Goal: Transaction & Acquisition: Purchase product/service

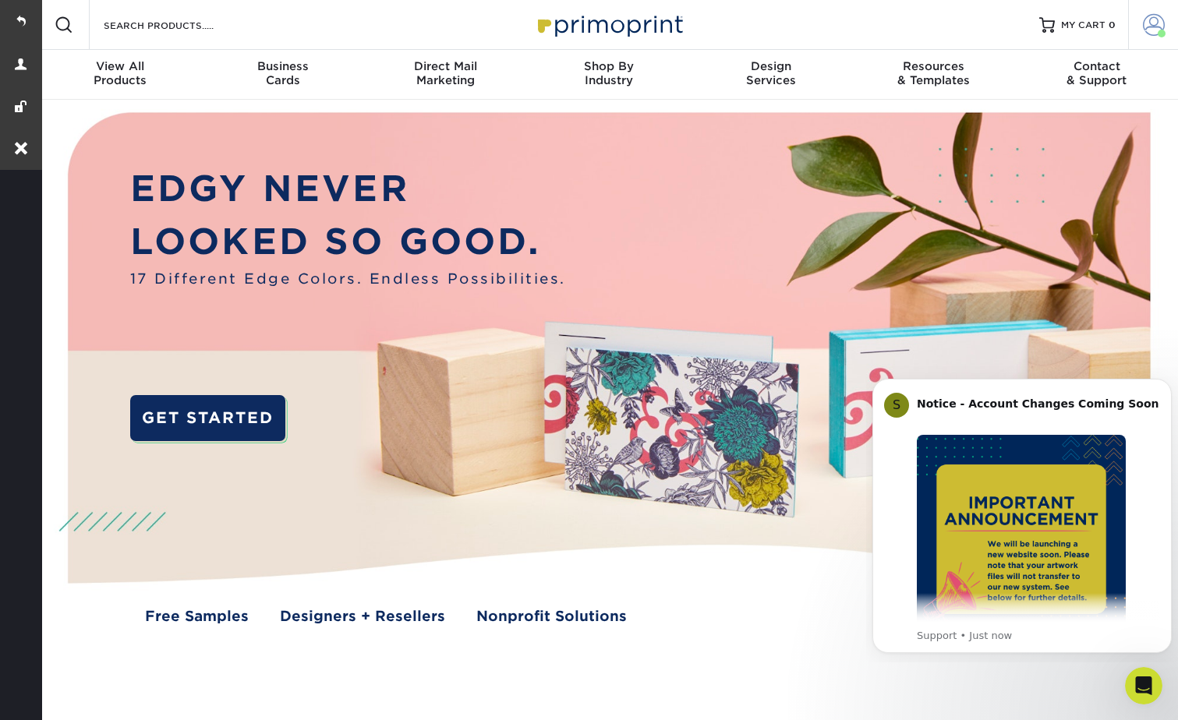
click at [1145, 21] on span at bounding box center [1154, 25] width 22 height 22
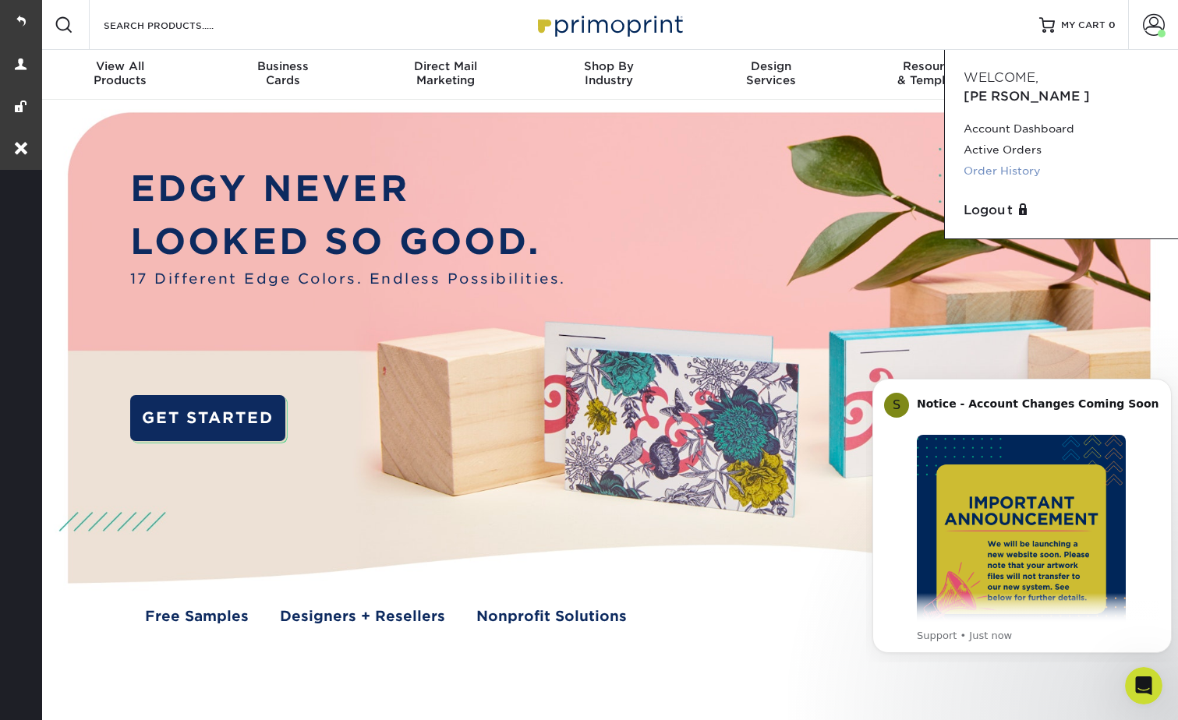
click at [1013, 161] on link "Order History" at bounding box center [1062, 171] width 196 height 21
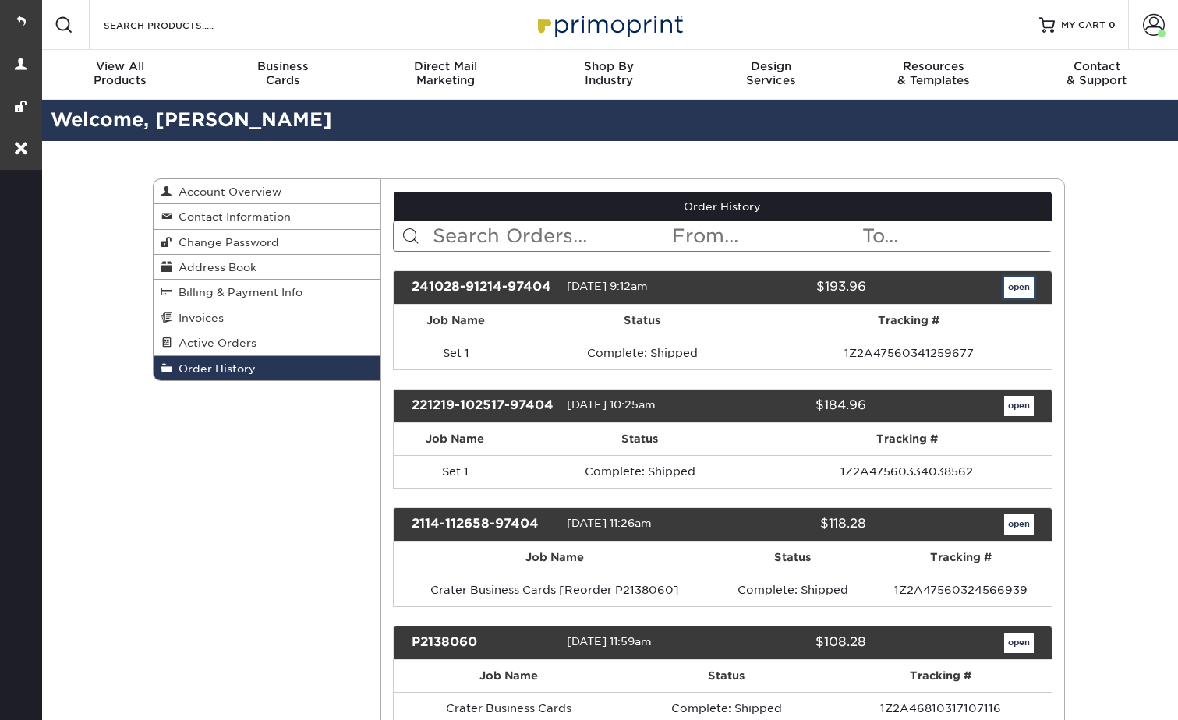
click at [1015, 285] on link "open" at bounding box center [1019, 288] width 30 height 20
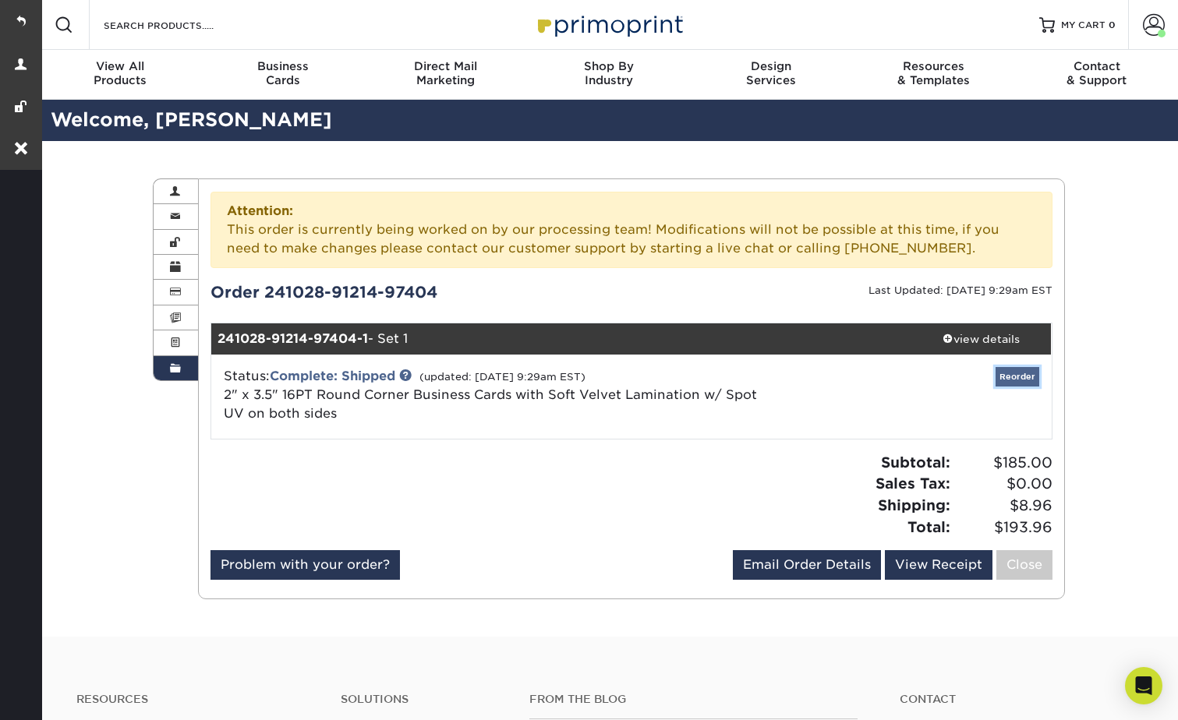
click at [1025, 379] on link "Reorder" at bounding box center [1018, 376] width 44 height 19
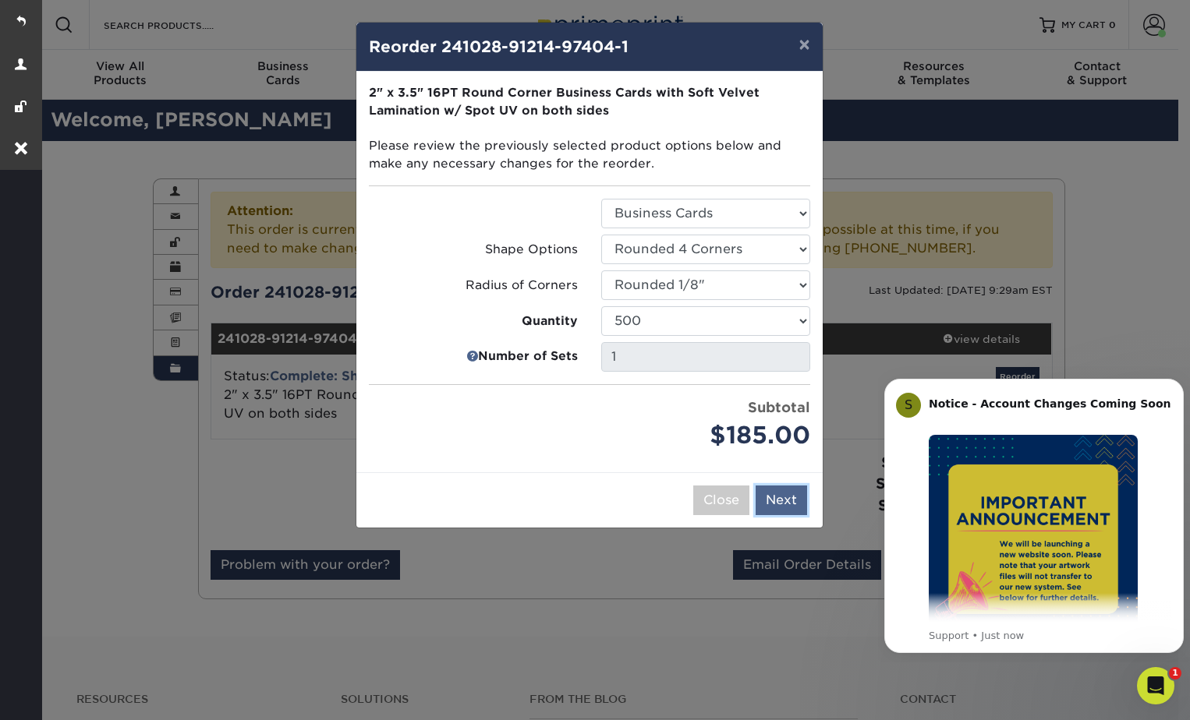
click at [781, 507] on button "Next" at bounding box center [780, 501] width 51 height 30
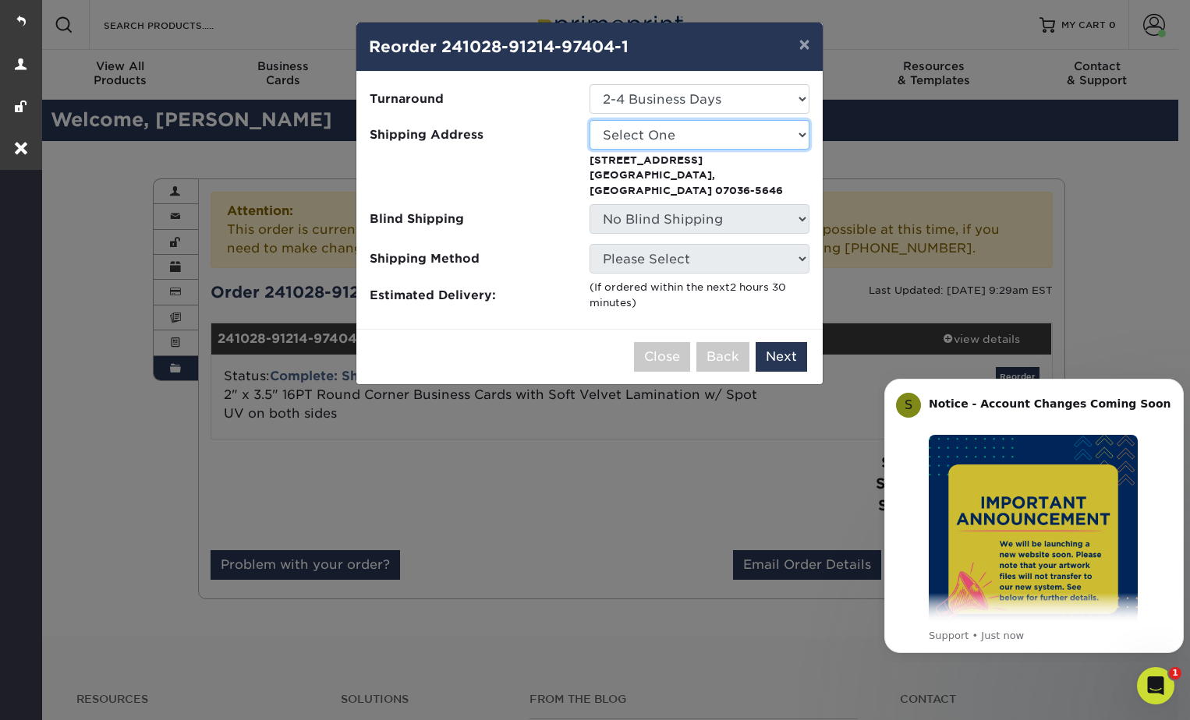
click at [646, 139] on select "Select One CRATER CRATER" at bounding box center [699, 135] width 220 height 30
click at [589, 120] on select "Select One CRATER CRATER" at bounding box center [699, 135] width 220 height 30
drag, startPoint x: 655, startPoint y: 136, endPoint x: 655, endPoint y: 152, distance: 16.4
click at [655, 136] on select "Select One CRATER CRATER" at bounding box center [699, 135] width 220 height 30
select select "243125"
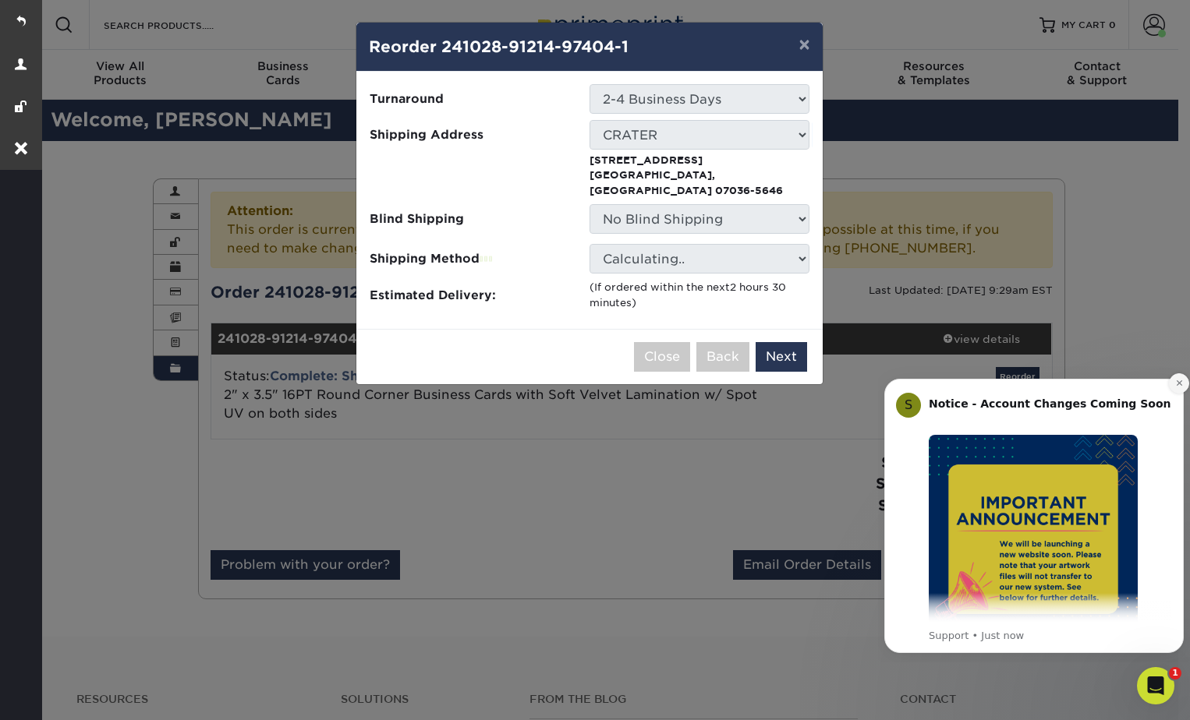
click at [1177, 383] on icon "Dismiss notification" at bounding box center [1178, 382] width 5 height 5
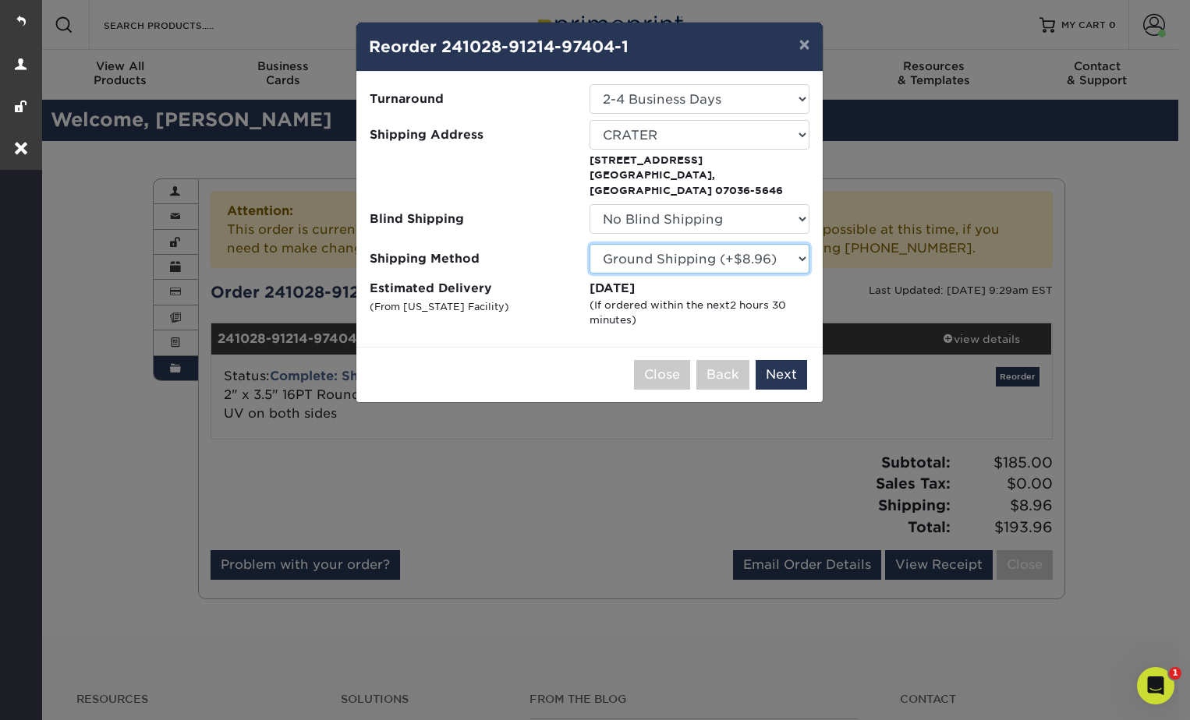
drag, startPoint x: 638, startPoint y: 242, endPoint x: 642, endPoint y: 251, distance: 10.1
click at [638, 244] on select "Please Select Ground Shipping (+$8.96) 3 Day Shipping Service (+$15.34) 2 Day A…" at bounding box center [699, 259] width 220 height 30
click at [643, 245] on select "Please Select Ground Shipping (+$8.96) 3 Day Shipping Service (+$15.34) 2 Day A…" at bounding box center [699, 259] width 220 height 30
click at [782, 360] on button "Next" at bounding box center [780, 375] width 51 height 30
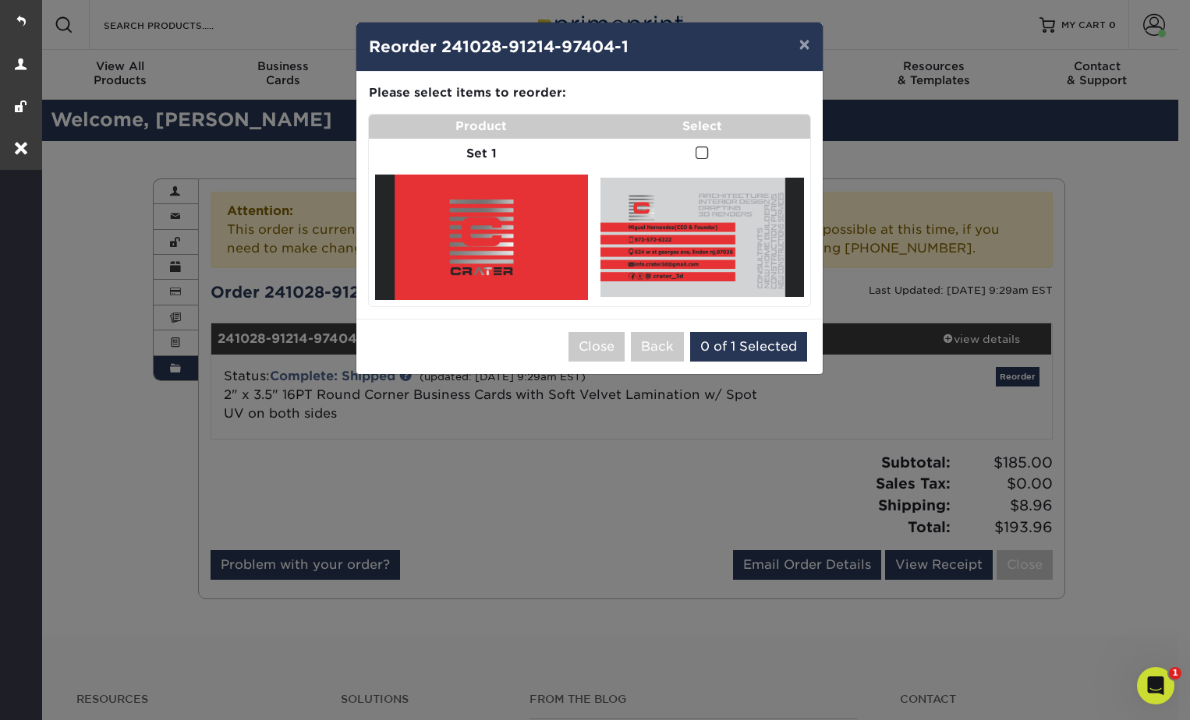
click at [702, 151] on span at bounding box center [701, 153] width 13 height 15
click at [0, 0] on input "checkbox" at bounding box center [0, 0] width 0 height 0
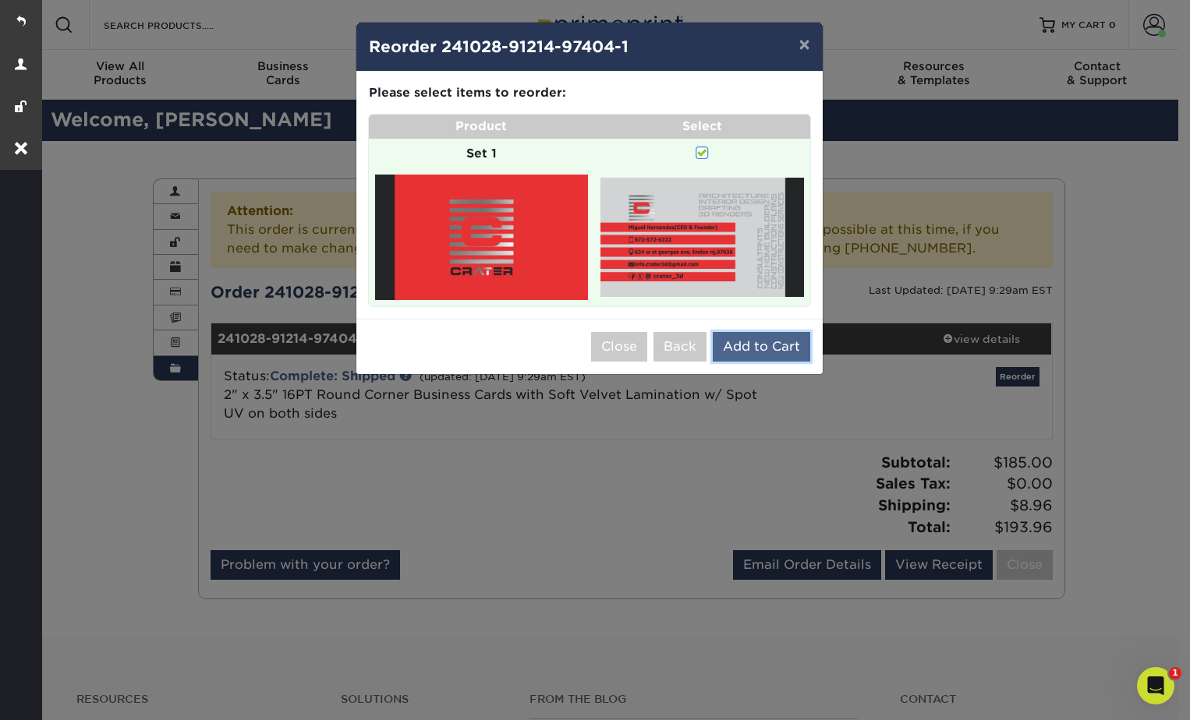
click at [760, 350] on button "Add to Cart" at bounding box center [761, 347] width 97 height 30
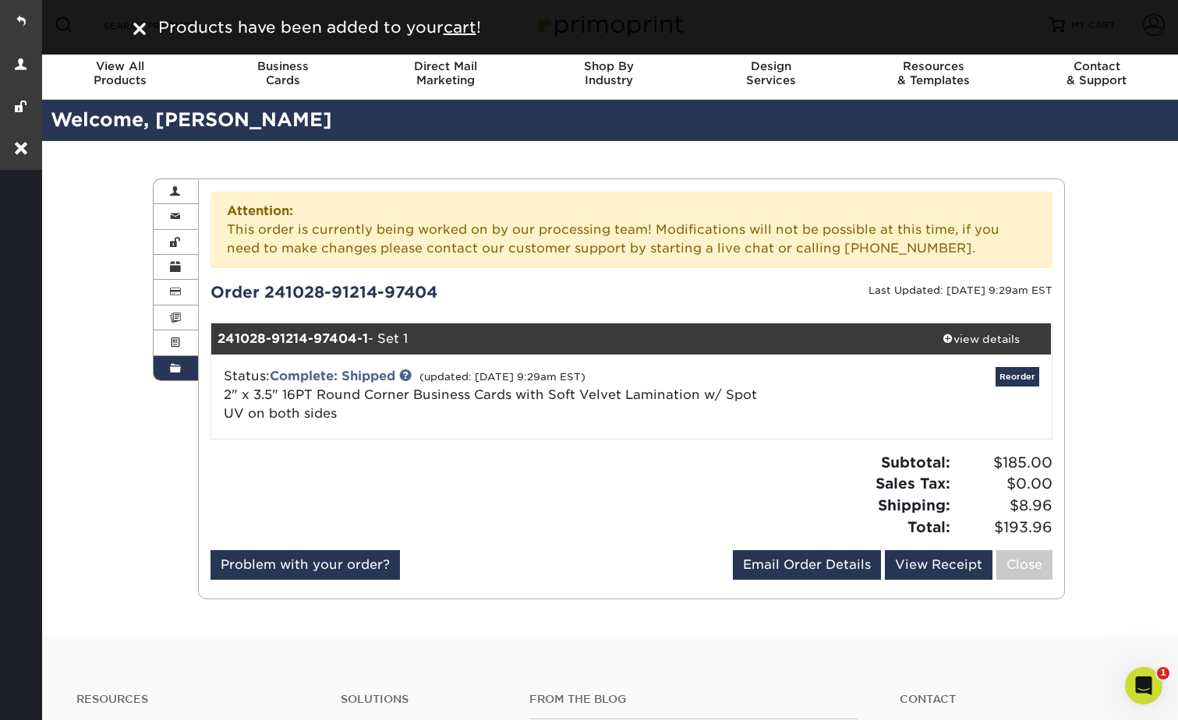
click at [1112, 274] on div "Order History Account Overview Contact Information Change Password Address Book…" at bounding box center [608, 389] width 1139 height 496
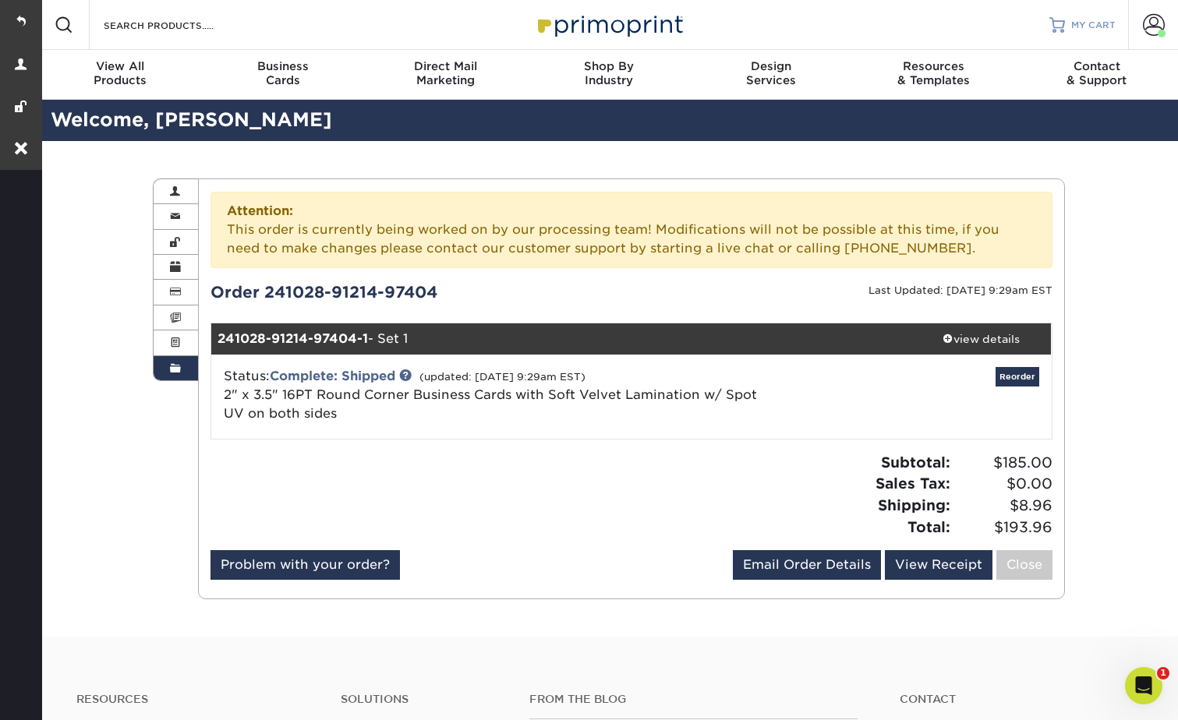
click at [1082, 30] on span "MY CART" at bounding box center [1093, 25] width 44 height 13
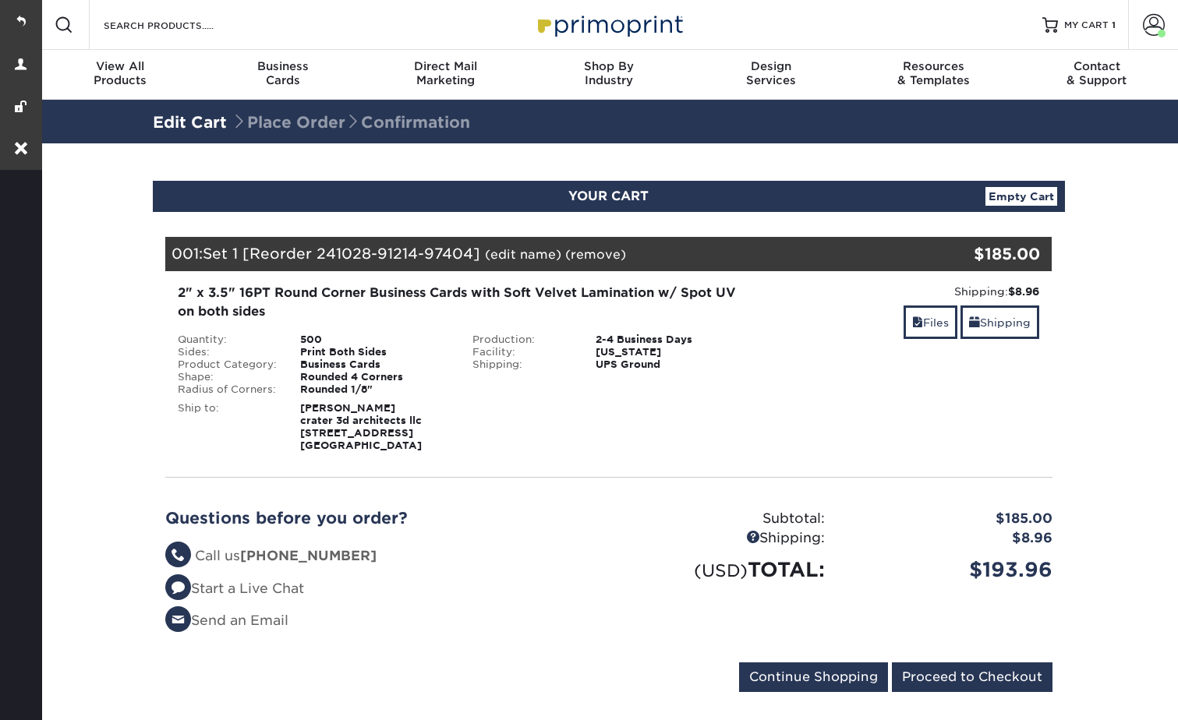
click at [518, 262] on div "001: Set 1 [Reorder 241028-91214-97404] (edit name) (remove) Are you sure you w…" at bounding box center [534, 254] width 739 height 34
click at [518, 250] on link "(edit name)" at bounding box center [523, 254] width 76 height 15
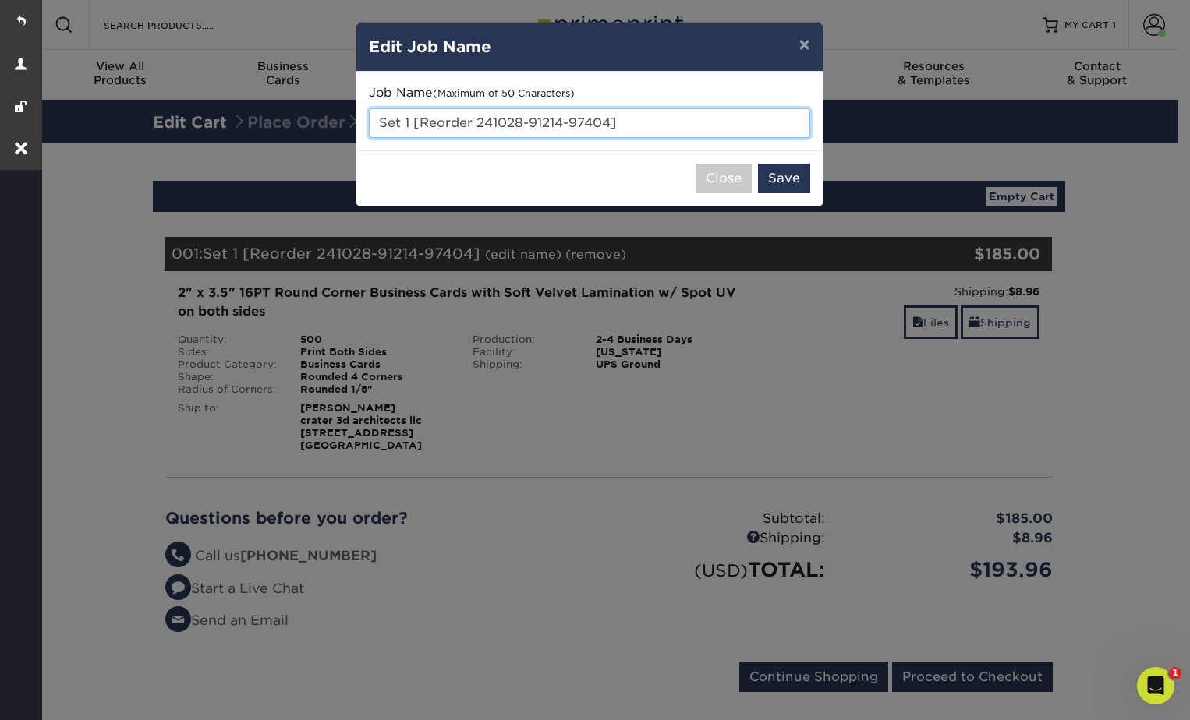
drag, startPoint x: 614, startPoint y: 122, endPoint x: 362, endPoint y: 140, distance: 253.2
click at [362, 140] on div "Job Name (Maximum of 50 Characters) Set 1 [Reorder 241028-91214-97404]" at bounding box center [589, 111] width 466 height 79
type input "]"
type input "Tarjetas"
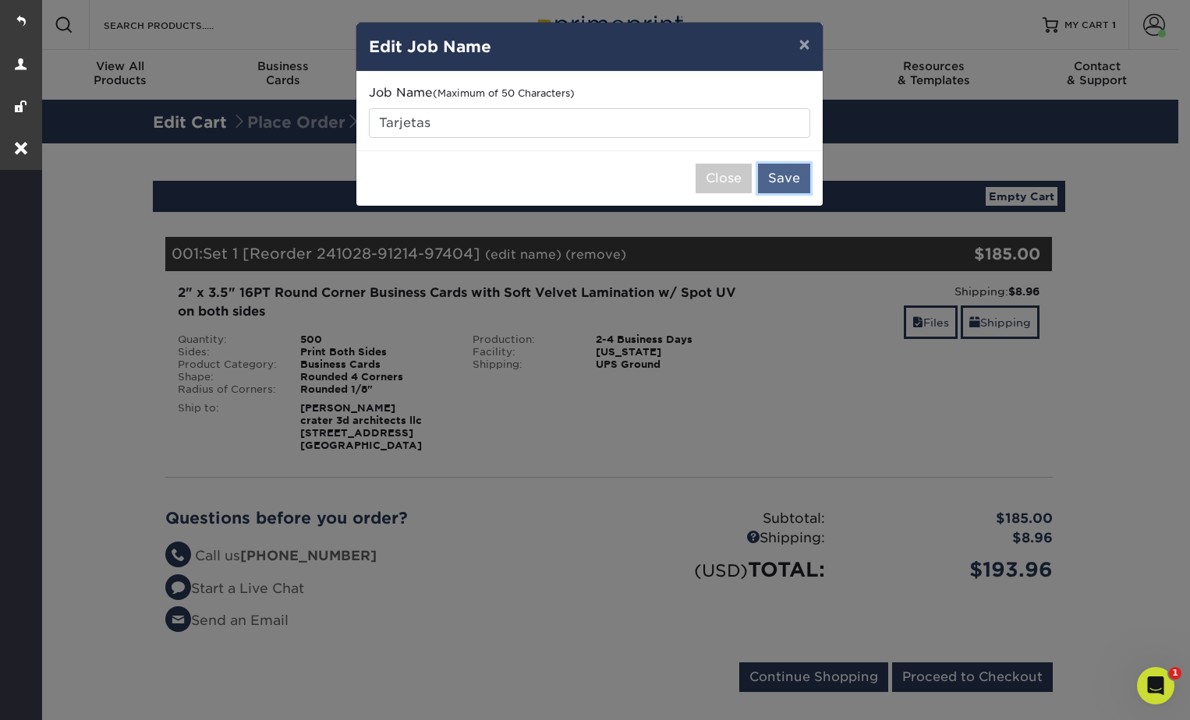
click at [774, 182] on button "Save" at bounding box center [784, 179] width 52 height 30
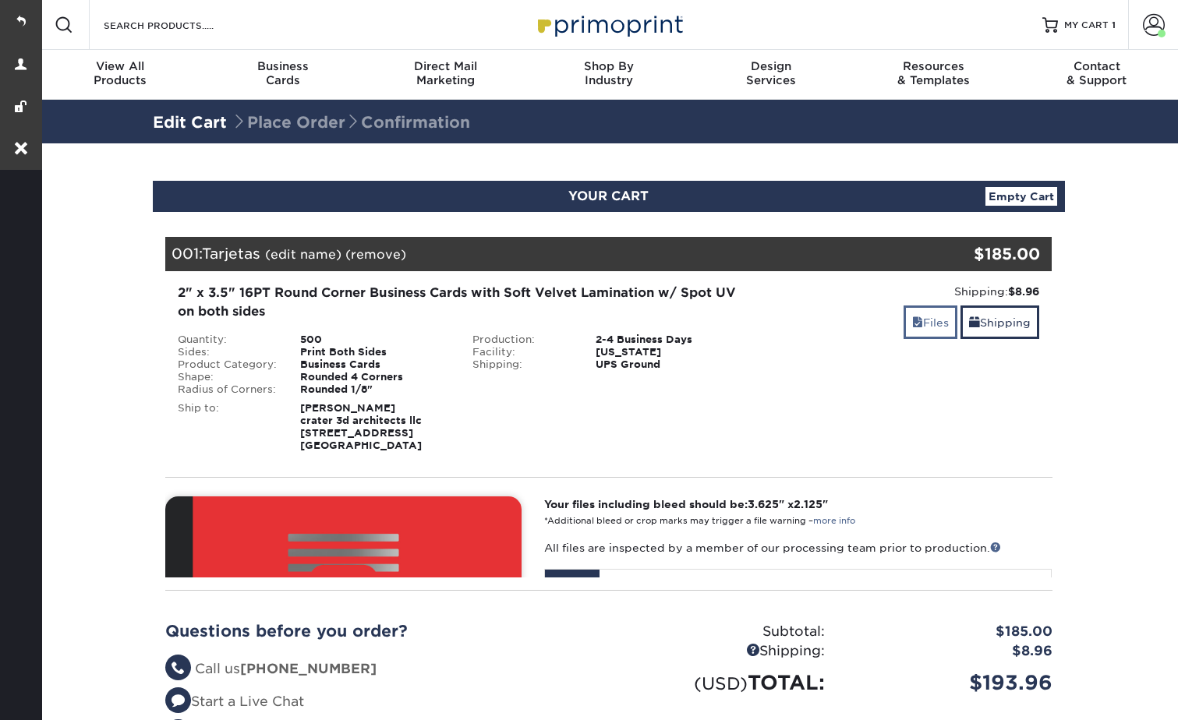
click at [930, 320] on link "Files" at bounding box center [931, 323] width 54 height 34
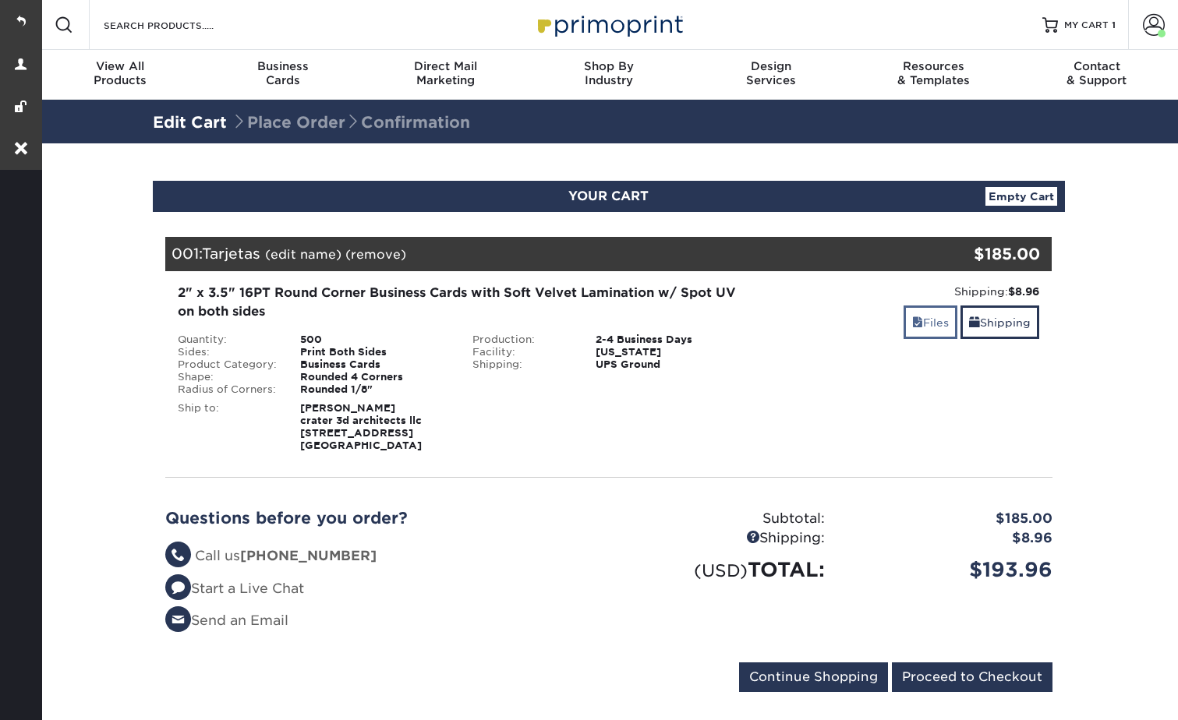
click at [916, 325] on span at bounding box center [917, 323] width 11 height 12
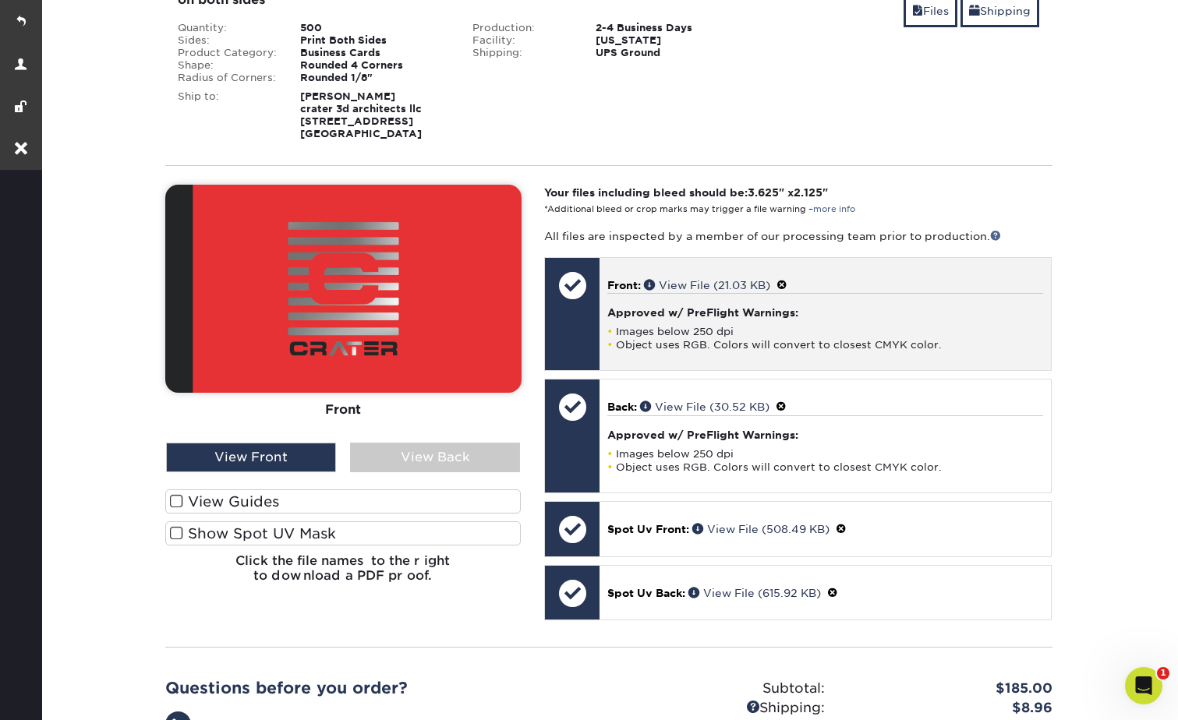
click at [787, 285] on span at bounding box center [782, 285] width 11 height 12
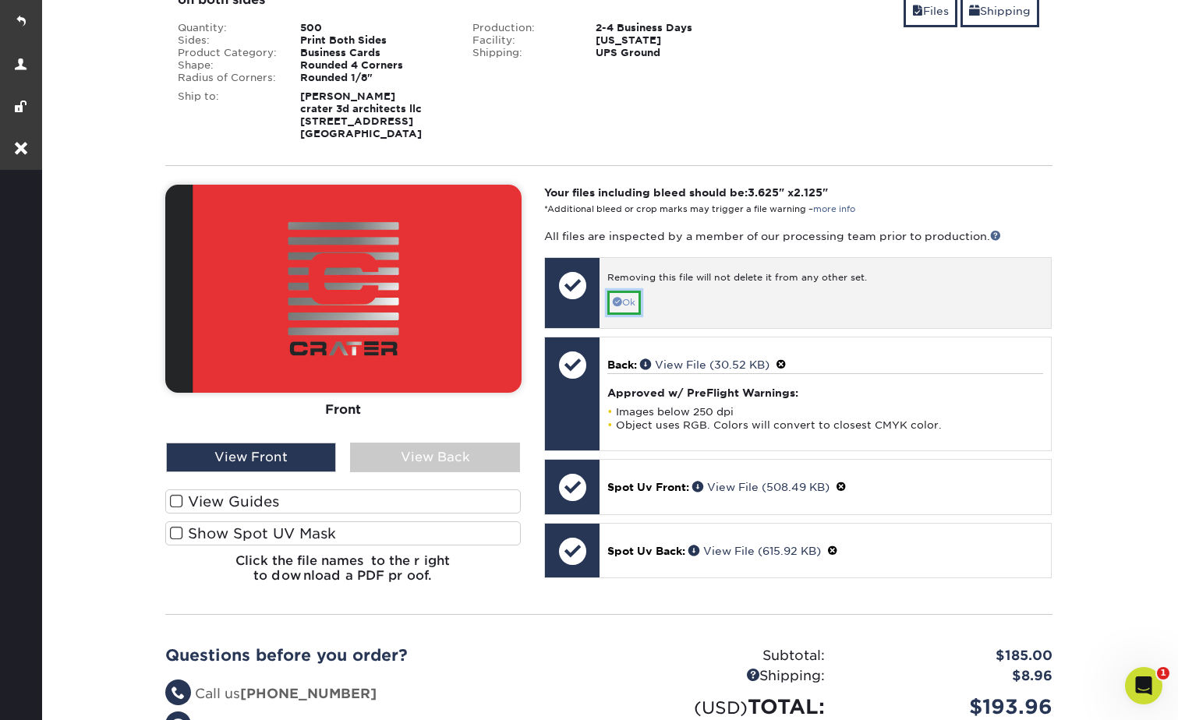
click at [635, 300] on link "Ok" at bounding box center [624, 303] width 34 height 24
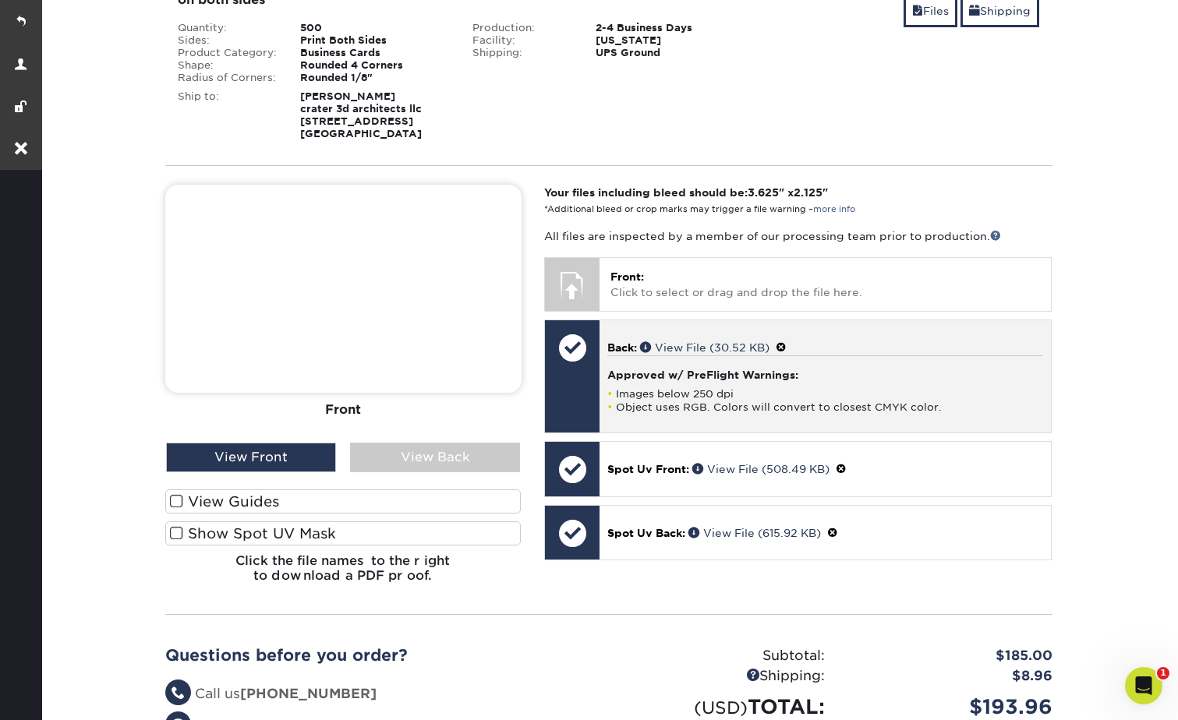
drag, startPoint x: 787, startPoint y: 349, endPoint x: 680, endPoint y: 356, distance: 107.1
click at [787, 348] on span at bounding box center [781, 347] width 11 height 12
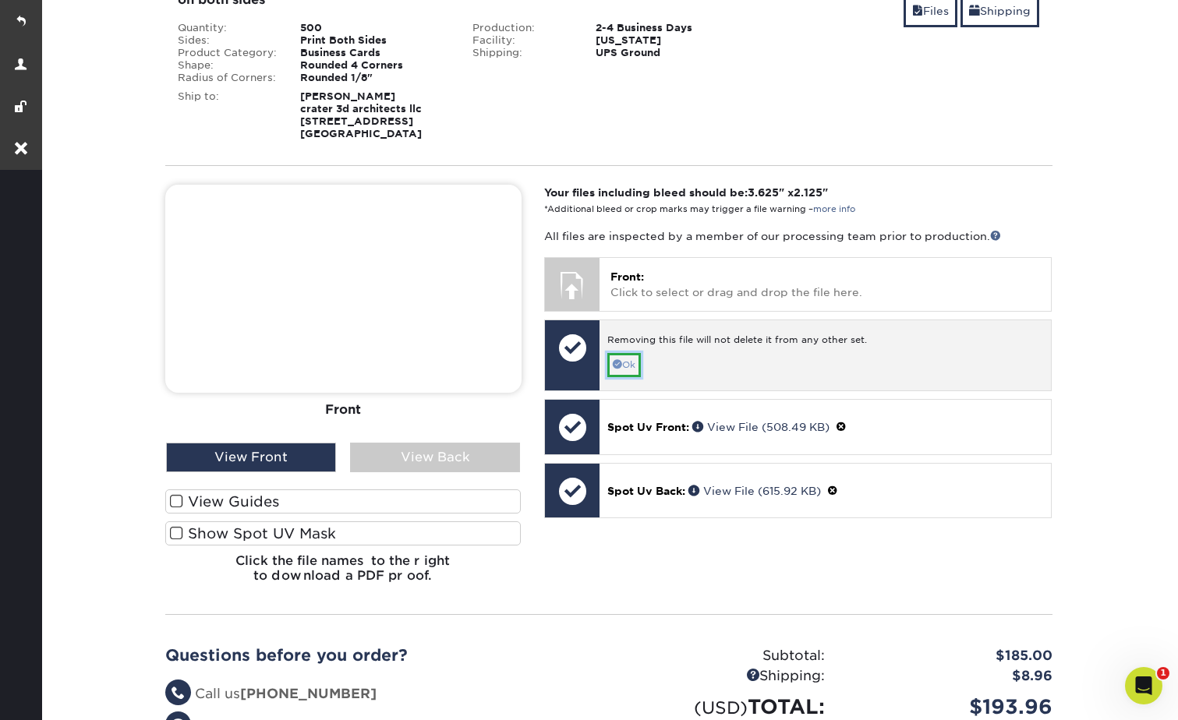
click at [641, 359] on link "Ok" at bounding box center [624, 365] width 34 height 24
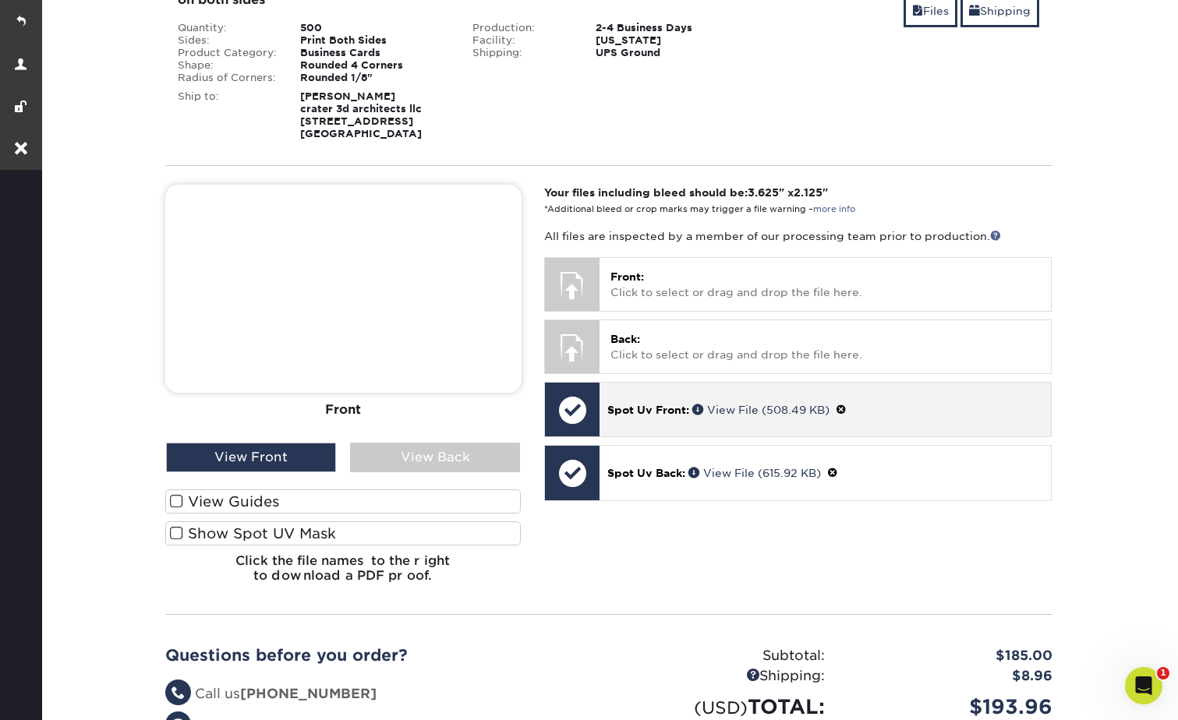
click at [847, 405] on span at bounding box center [841, 410] width 11 height 12
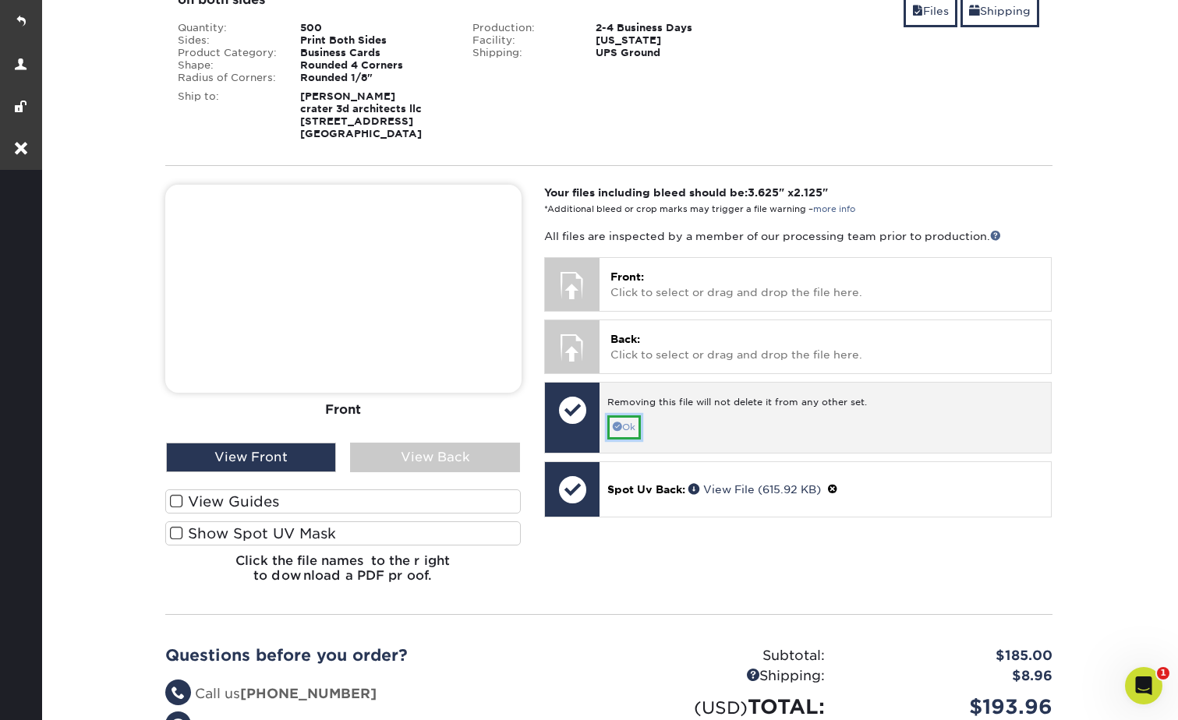
click at [615, 436] on link "Ok" at bounding box center [624, 428] width 34 height 24
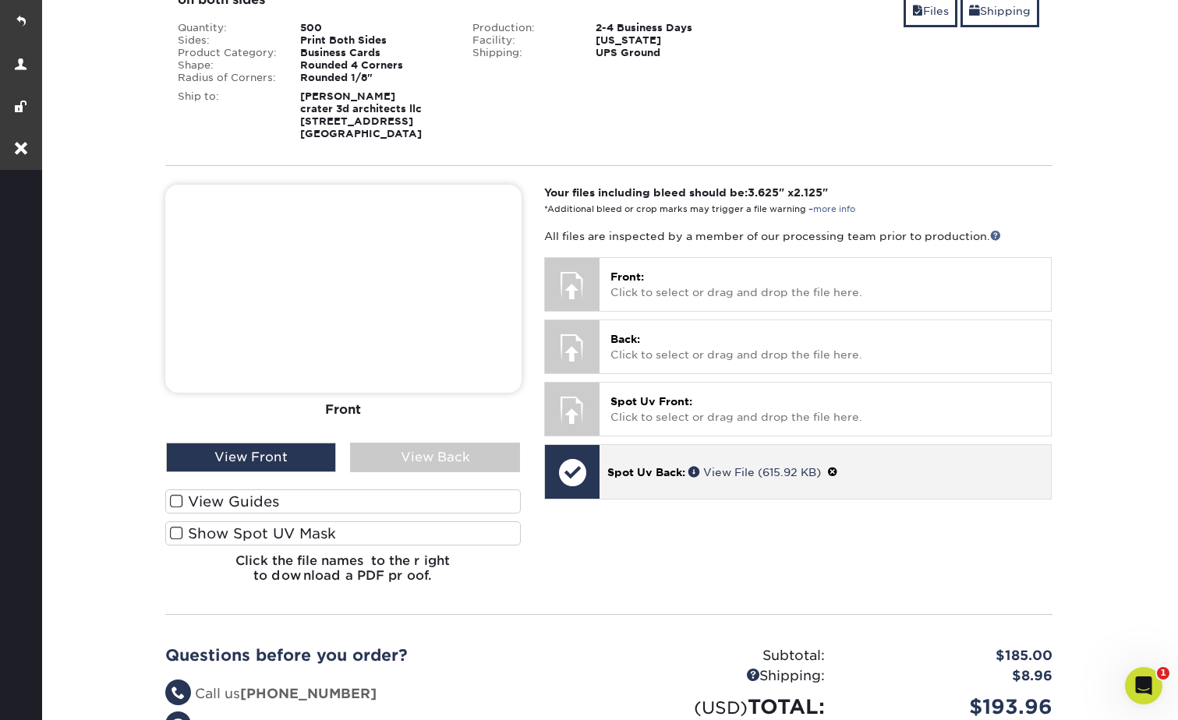
click at [838, 470] on span at bounding box center [832, 472] width 11 height 12
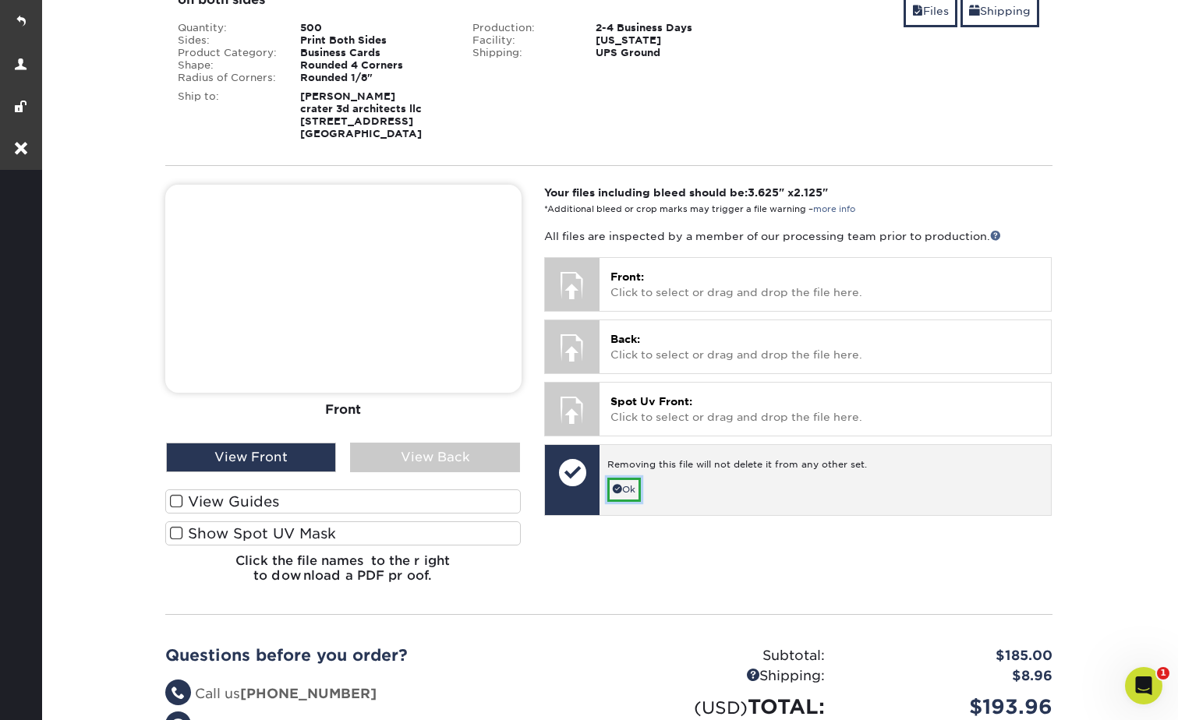
click at [628, 494] on link "Ok" at bounding box center [624, 490] width 34 height 24
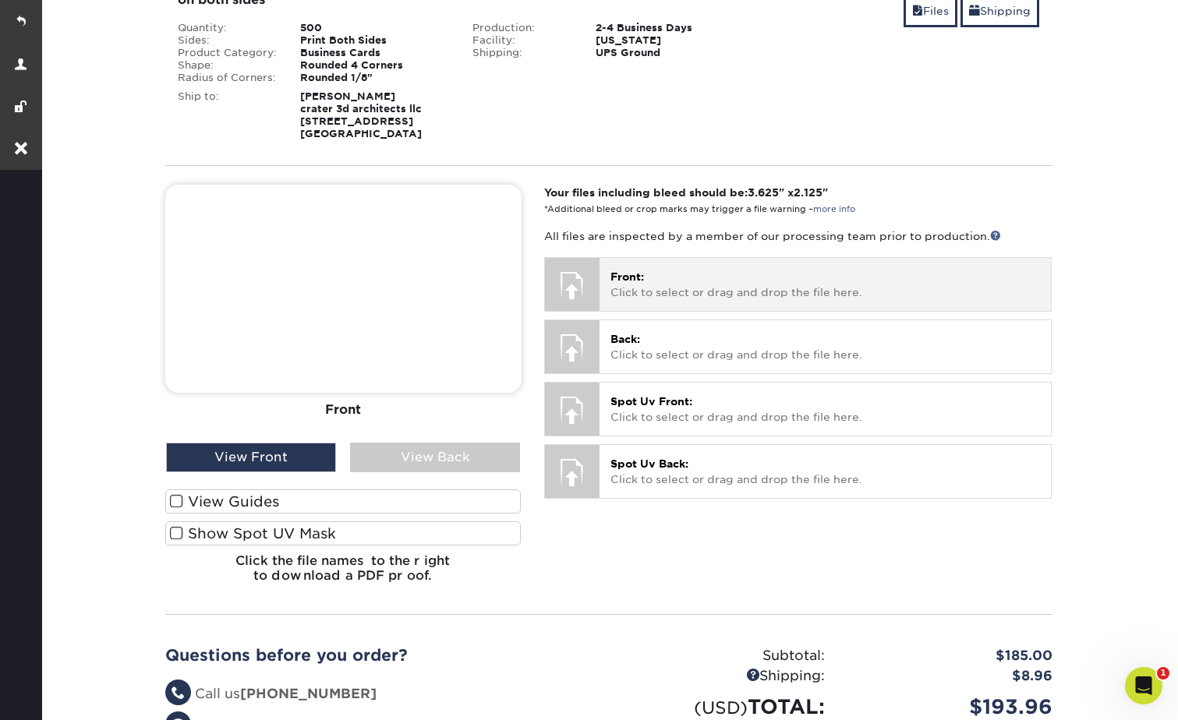
click at [706, 285] on p "Front: Click to select or drag and drop the file here." at bounding box center [825, 285] width 430 height 32
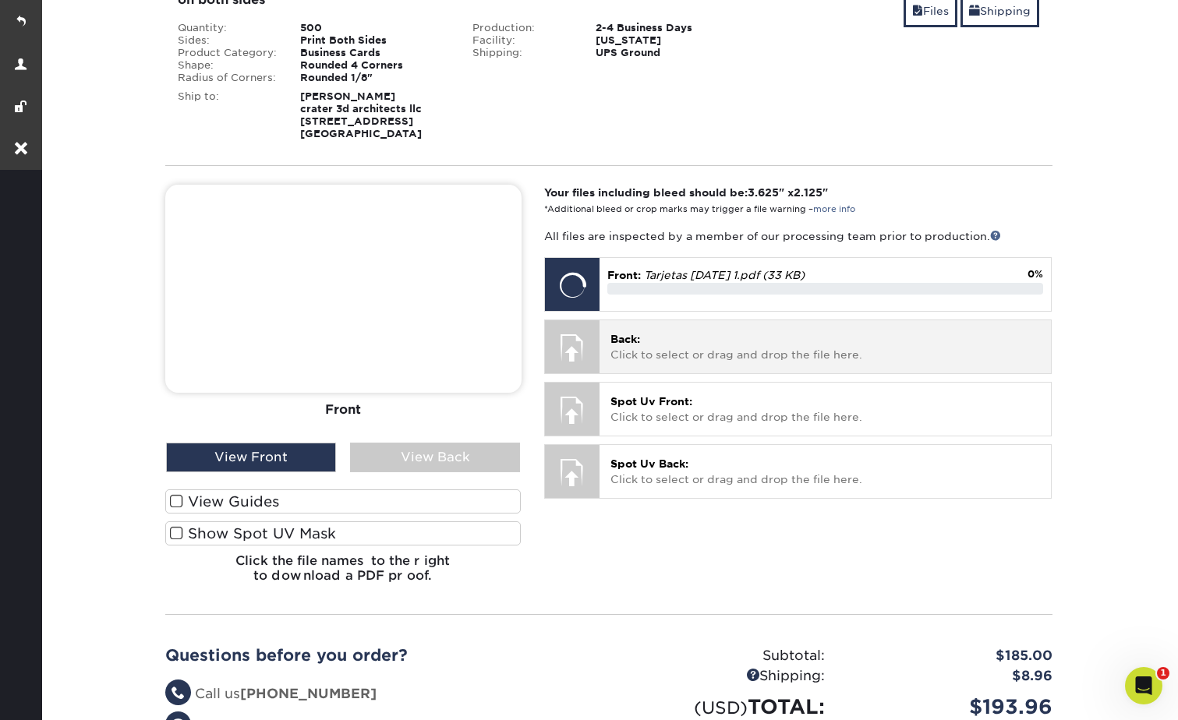
click at [685, 346] on p "Back: Click to select or drag and drop the file here." at bounding box center [825, 347] width 430 height 32
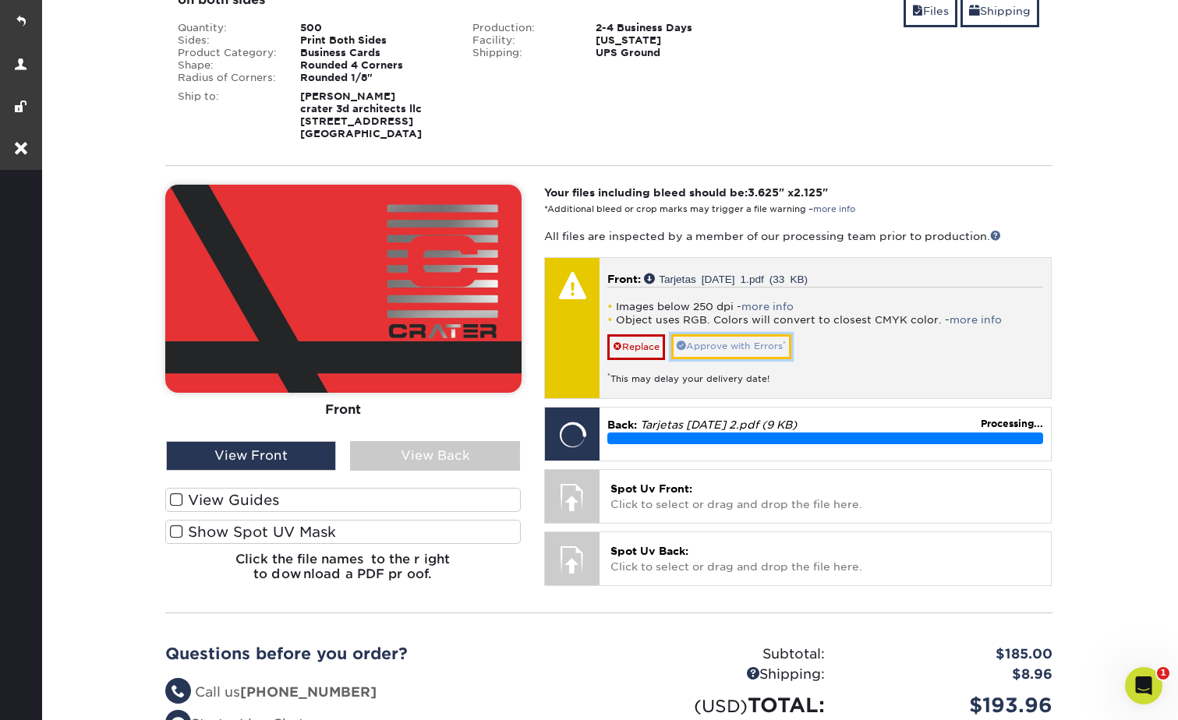
click at [706, 341] on link "Approve with Errors *" at bounding box center [731, 346] width 120 height 24
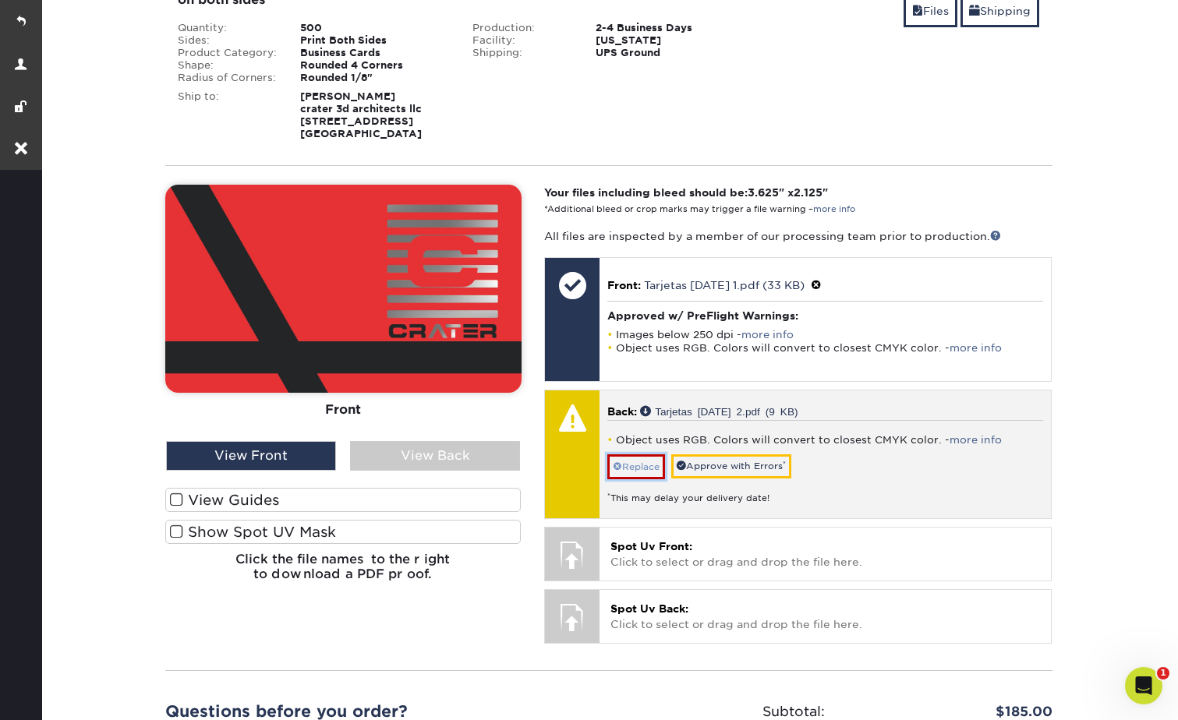
click at [645, 463] on link "Replace" at bounding box center [636, 467] width 58 height 25
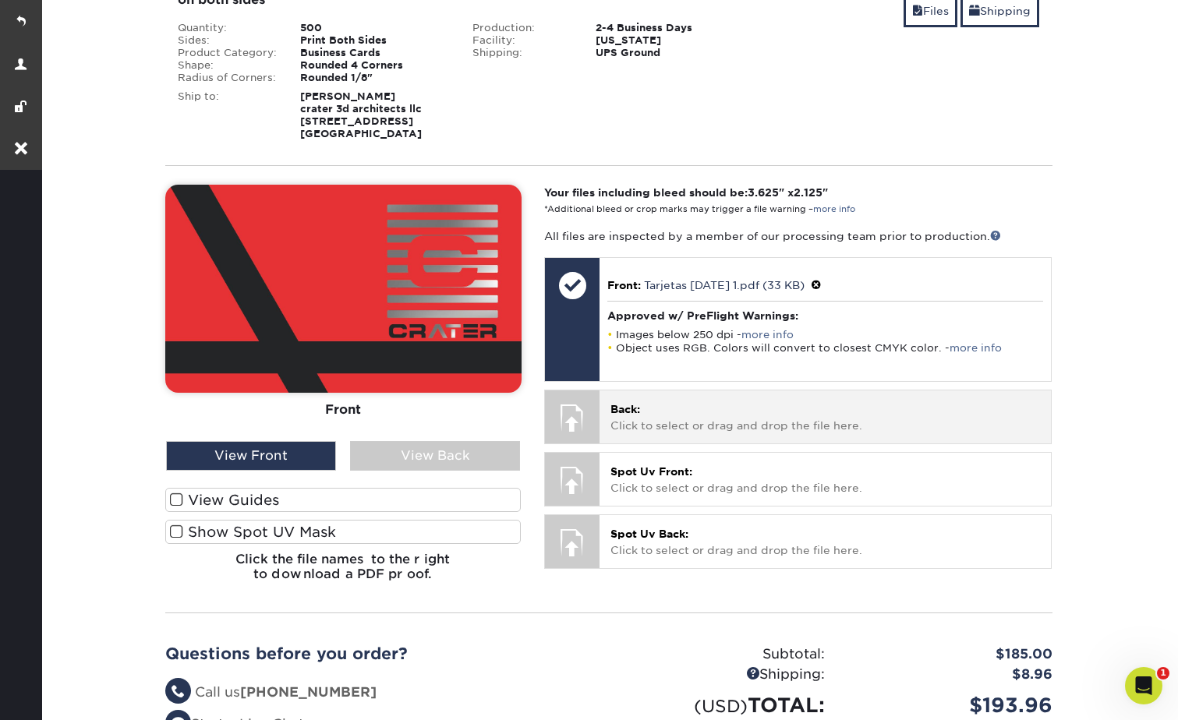
click at [656, 424] on p "Back: Click to select or drag and drop the file here." at bounding box center [825, 418] width 430 height 32
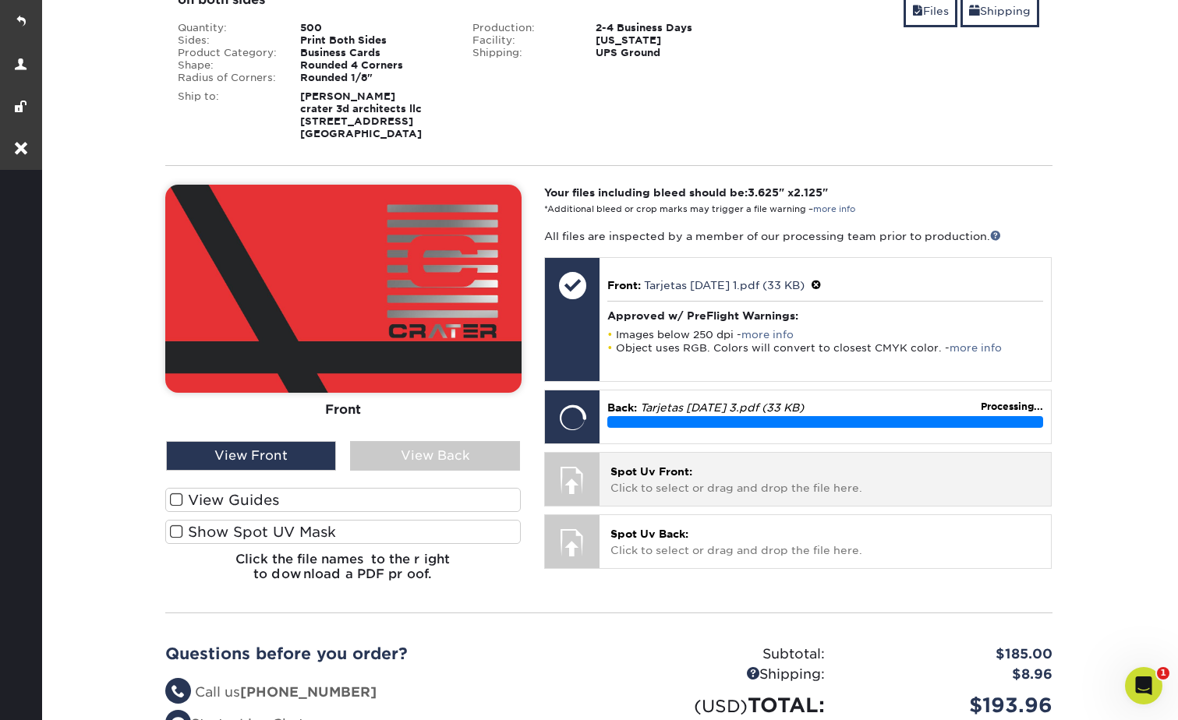
click at [709, 483] on p "Spot Uv Front: Click to select or drag and drop the file here." at bounding box center [825, 480] width 430 height 32
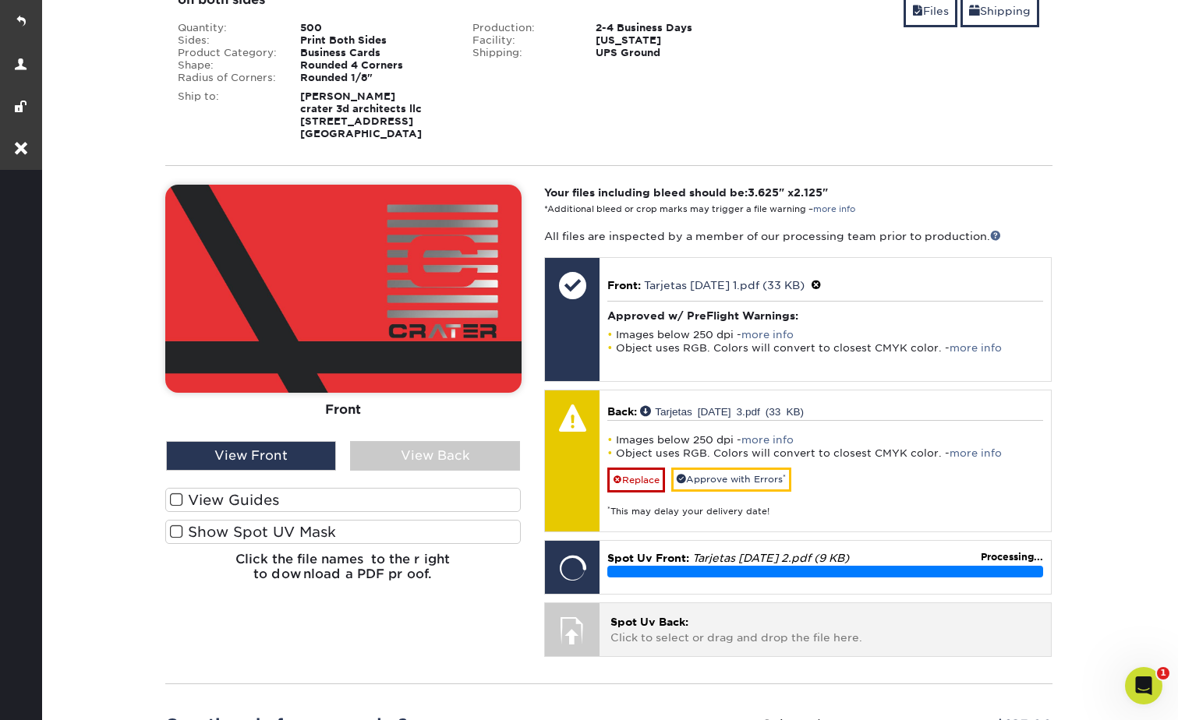
click at [720, 629] on p "Spot Uv Back: Click to select or drag and drop the file here." at bounding box center [825, 630] width 430 height 32
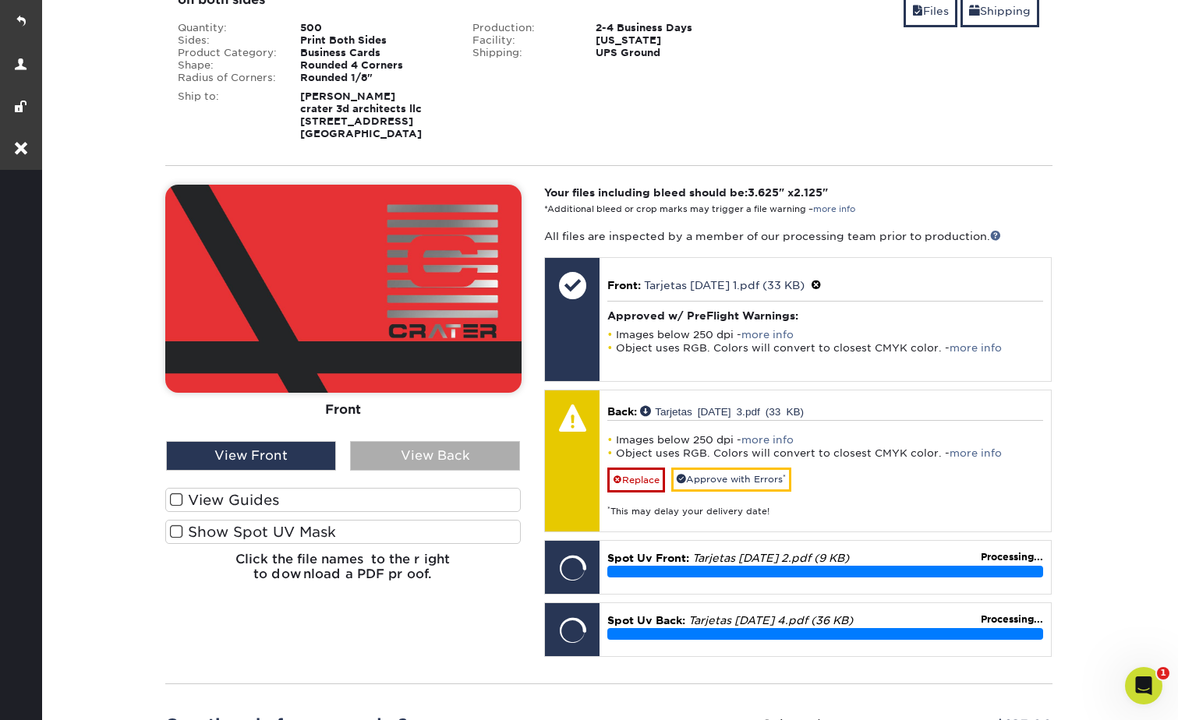
click at [427, 454] on div "View Back" at bounding box center [435, 456] width 170 height 30
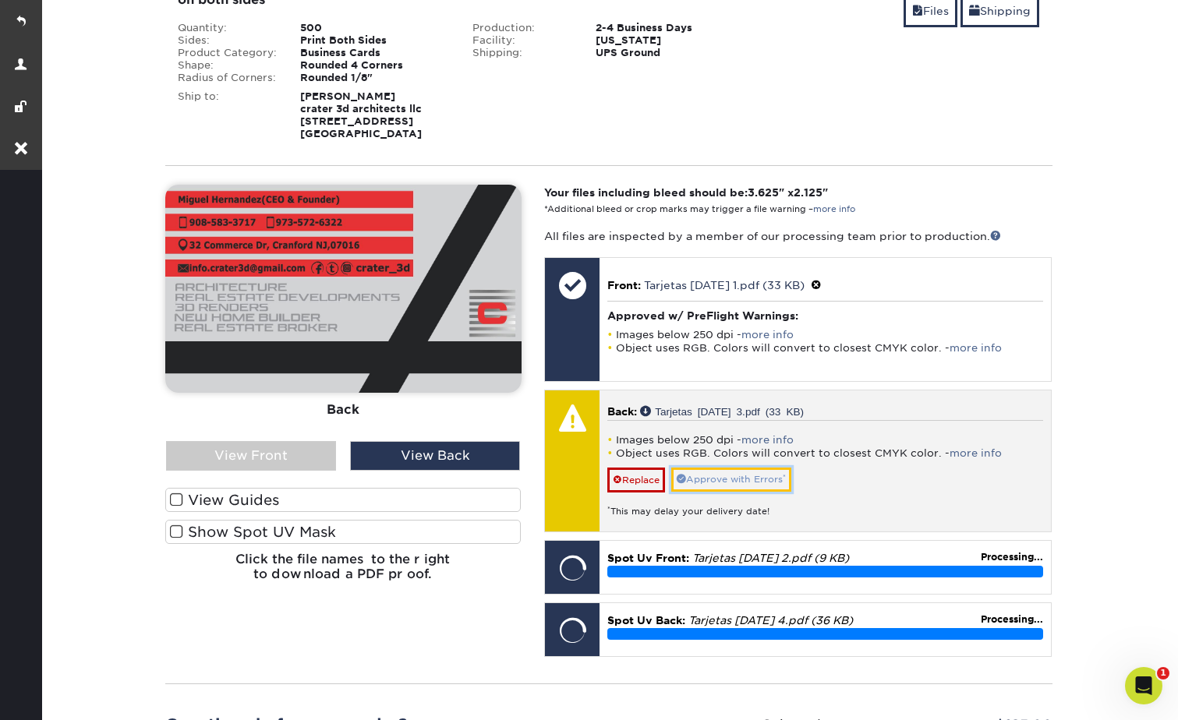
click at [699, 472] on link "Approve with Errors *" at bounding box center [731, 480] width 120 height 24
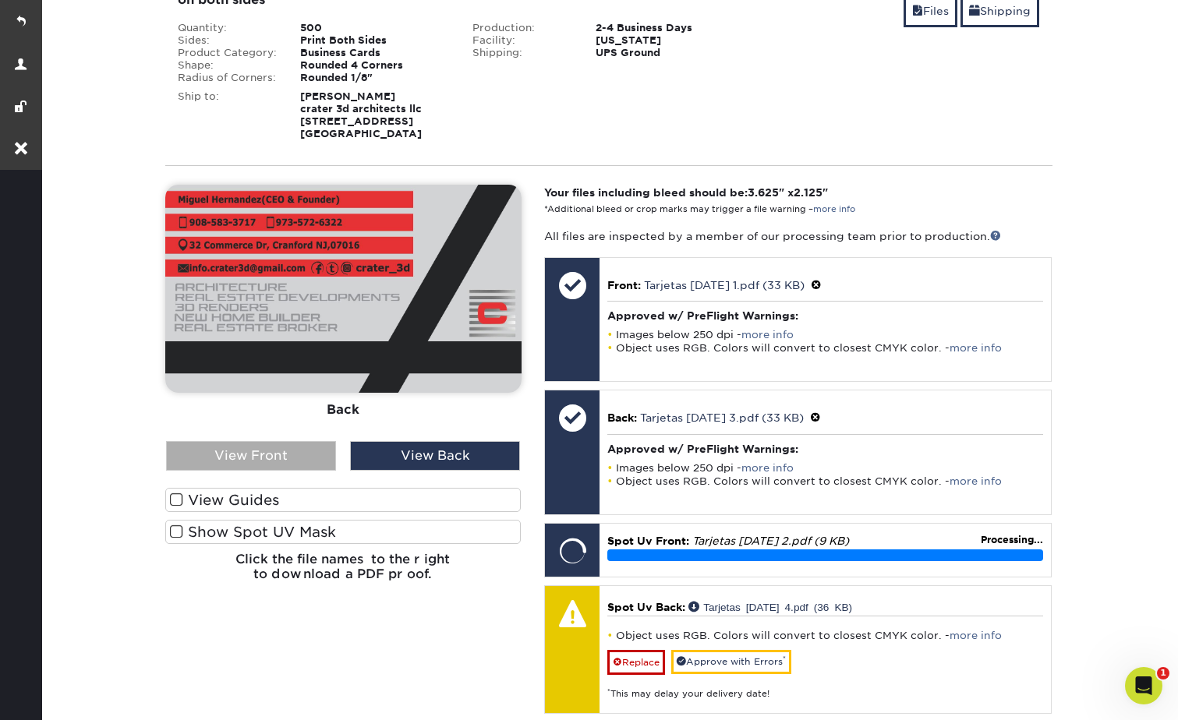
click at [232, 452] on div "View Front" at bounding box center [251, 456] width 170 height 30
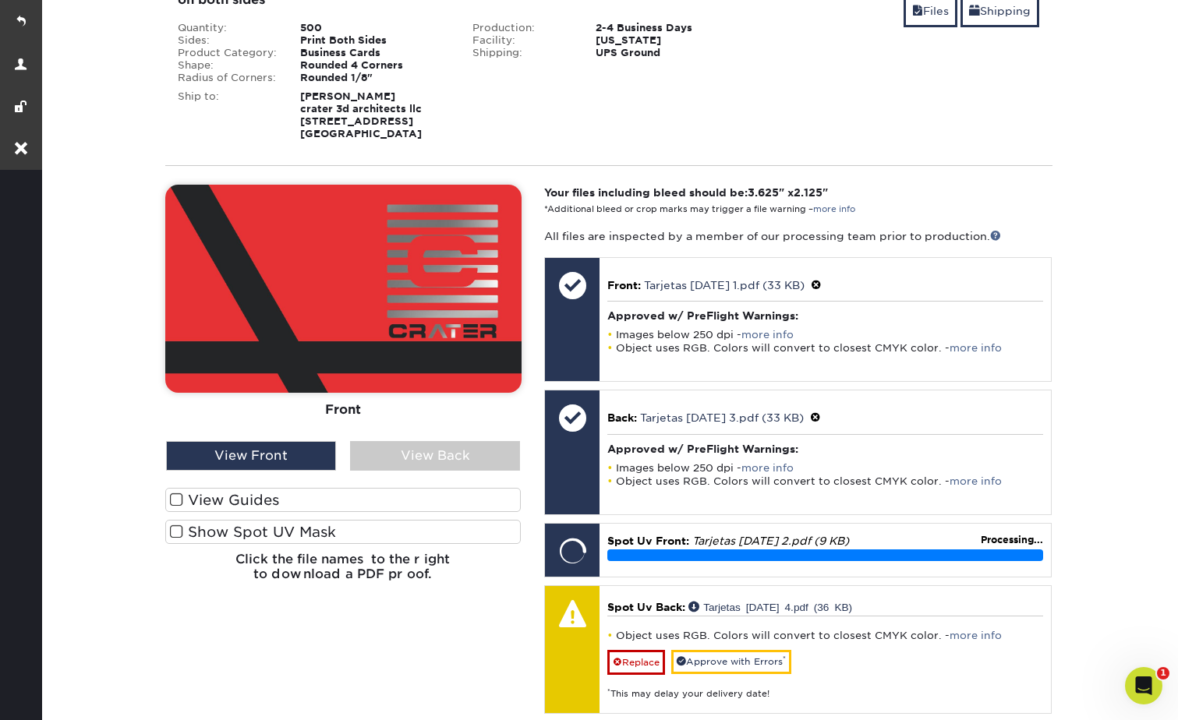
click at [260, 526] on label "Show Spot UV Mask" at bounding box center [343, 532] width 356 height 24
click at [0, 0] on input "Show Spot UV Mask" at bounding box center [0, 0] width 0 height 0
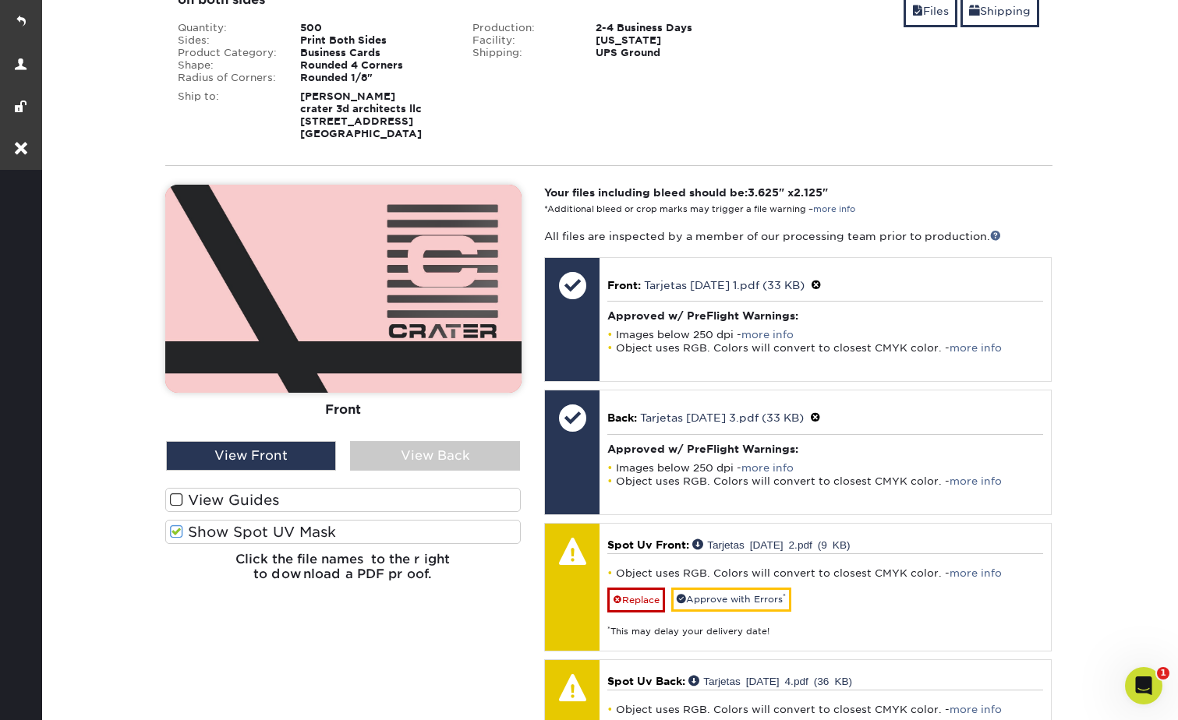
click at [260, 526] on label "Show Spot UV Mask" at bounding box center [343, 532] width 356 height 24
click at [0, 0] on input "Show Spot UV Mask" at bounding box center [0, 0] width 0 height 0
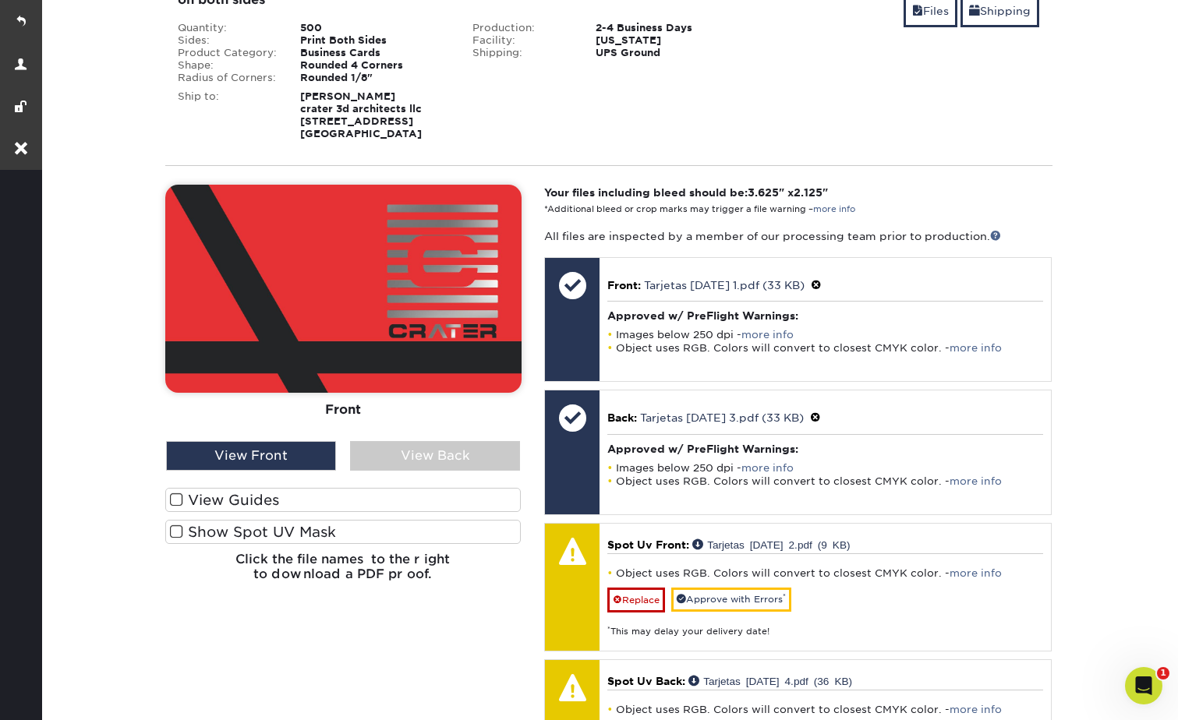
click at [278, 525] on label "Show Spot UV Mask" at bounding box center [343, 532] width 356 height 24
click at [0, 0] on input "Show Spot UV Mask" at bounding box center [0, 0] width 0 height 0
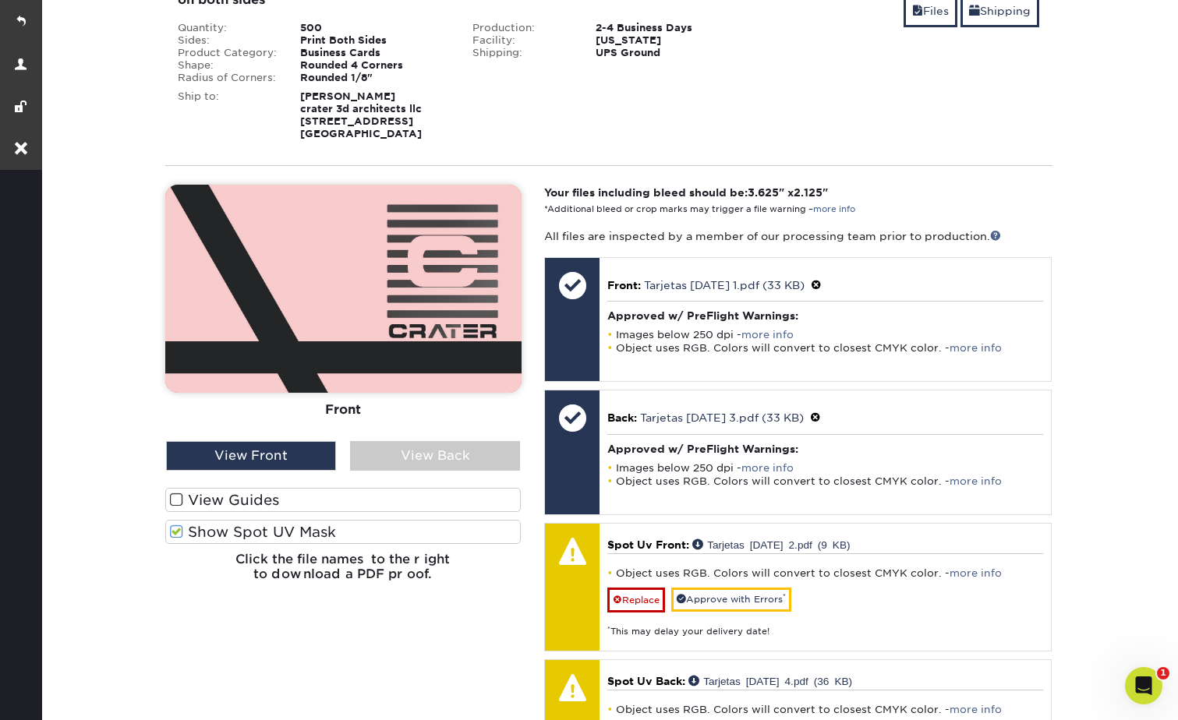
click at [278, 526] on label "Show Spot UV Mask" at bounding box center [343, 532] width 356 height 24
click at [0, 0] on input "Show Spot UV Mask" at bounding box center [0, 0] width 0 height 0
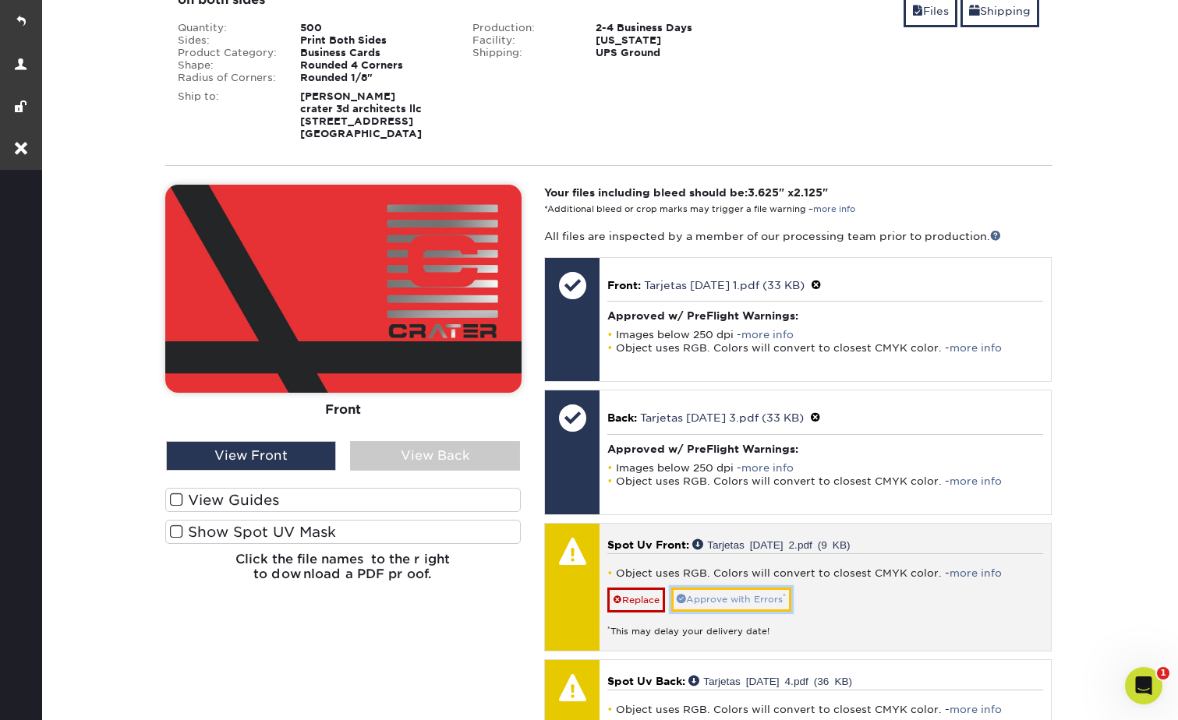
click at [755, 594] on link "Approve with Errors *" at bounding box center [731, 600] width 120 height 24
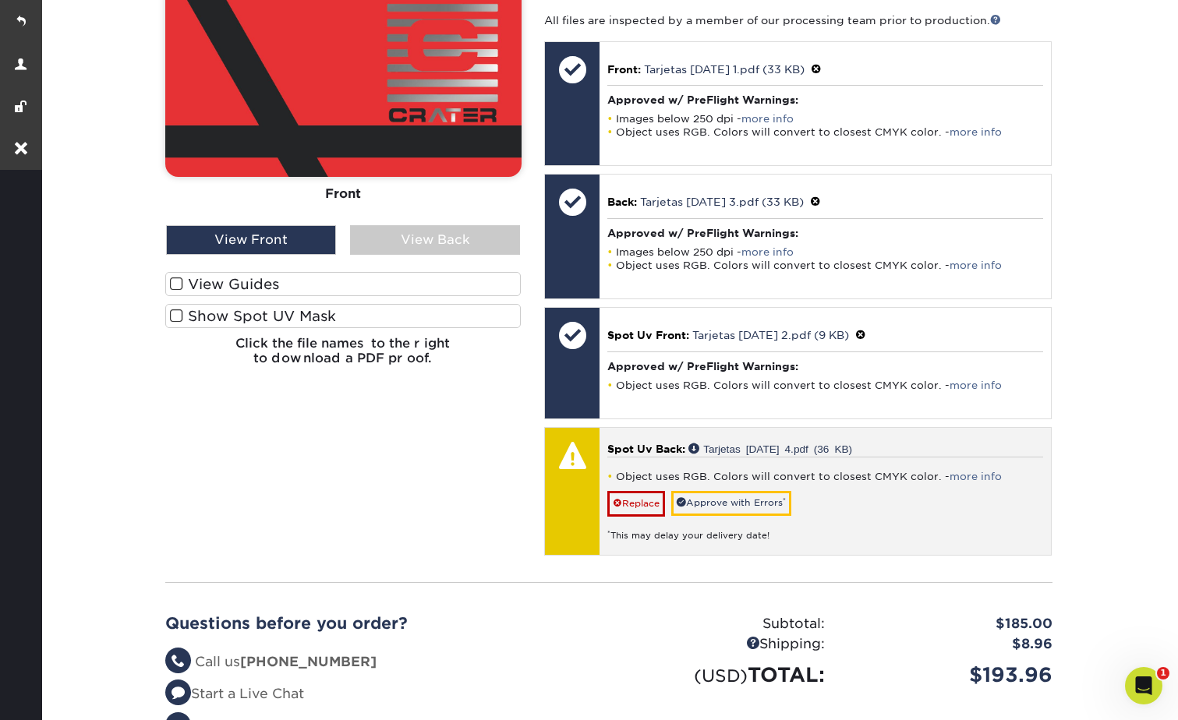
scroll to position [624, 0]
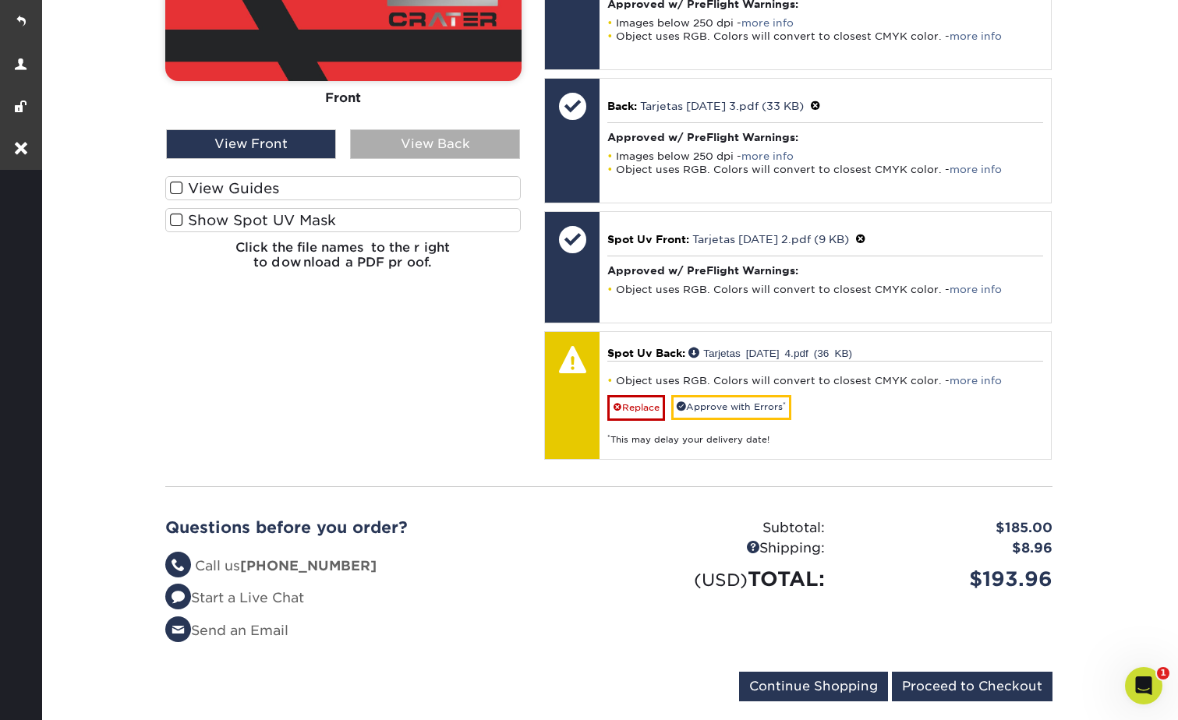
click at [412, 144] on div "View Back" at bounding box center [435, 144] width 170 height 30
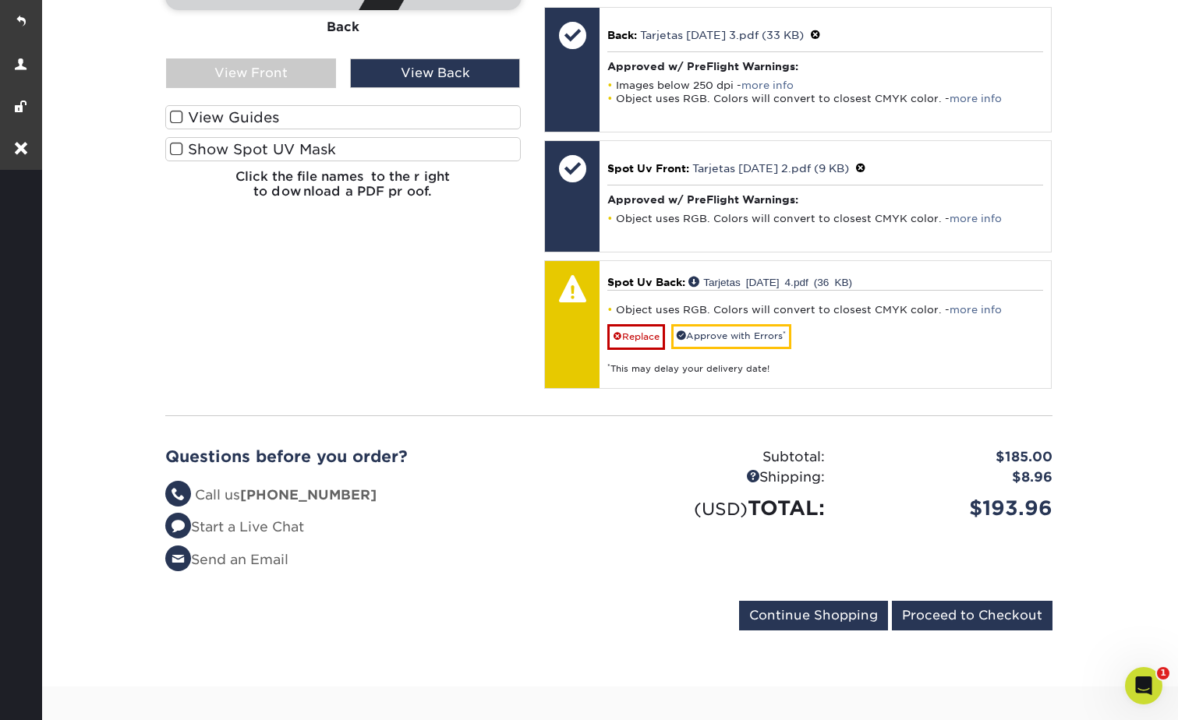
scroll to position [702, 0]
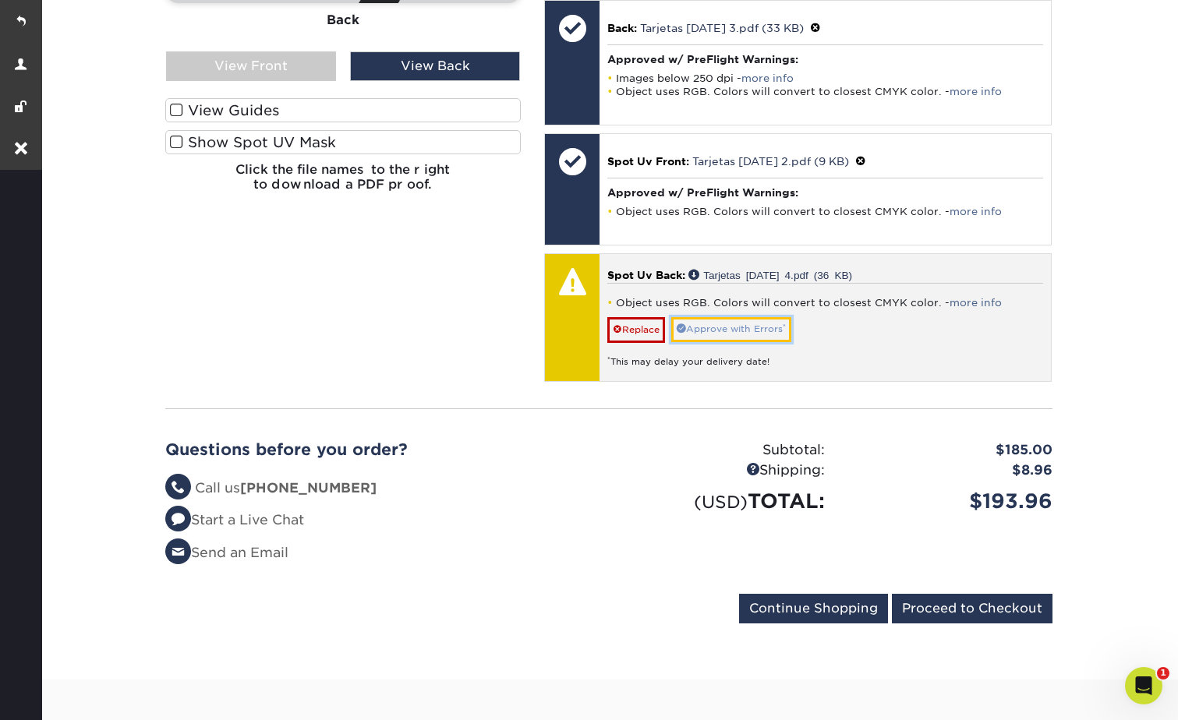
click at [712, 327] on link "Approve with Errors *" at bounding box center [731, 329] width 120 height 24
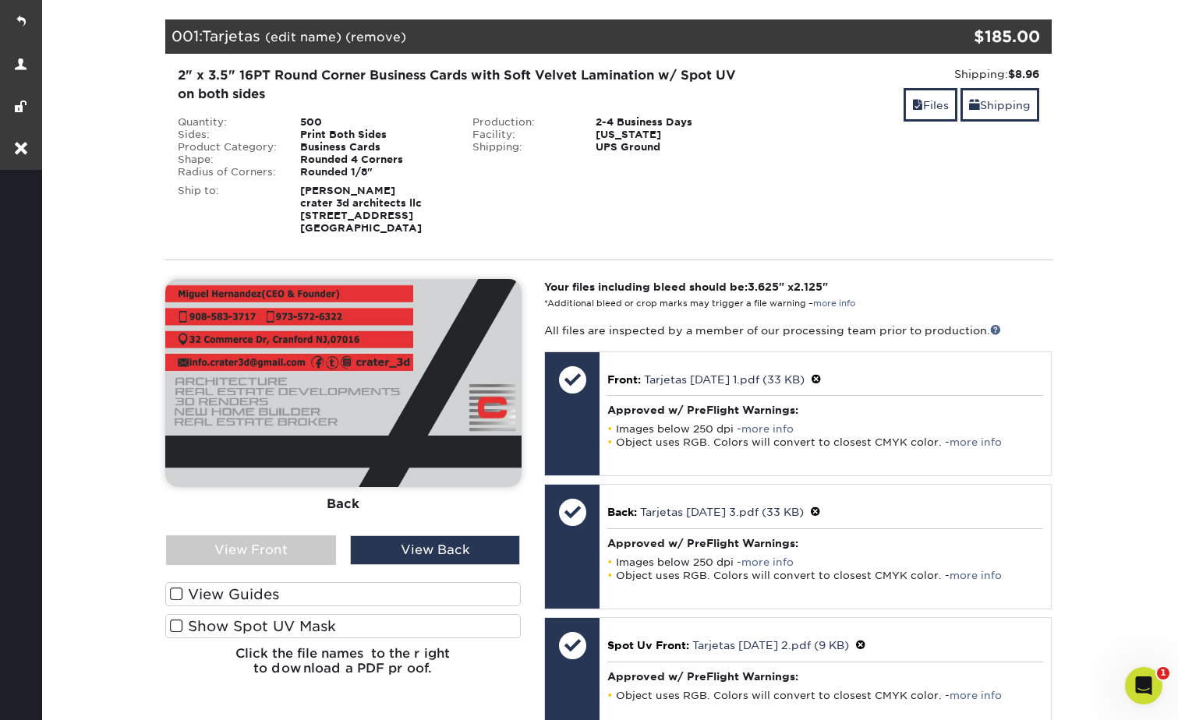
scroll to position [0, 0]
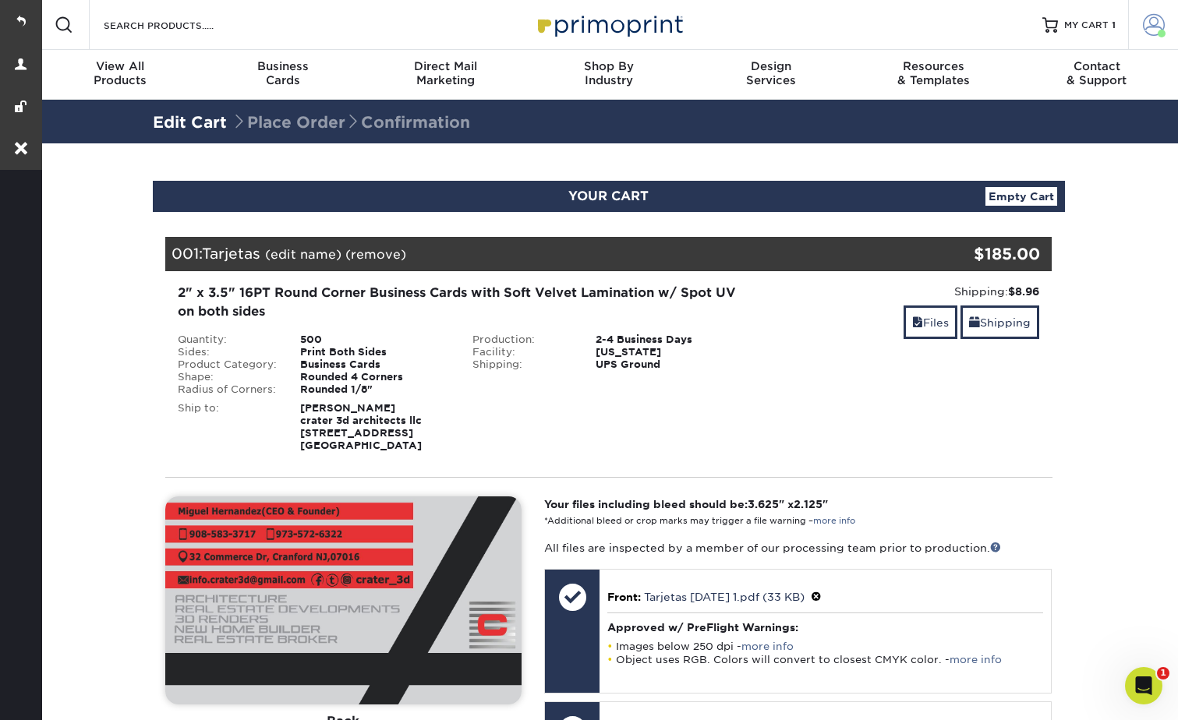
click at [1148, 5] on link "Account" at bounding box center [1153, 25] width 50 height 50
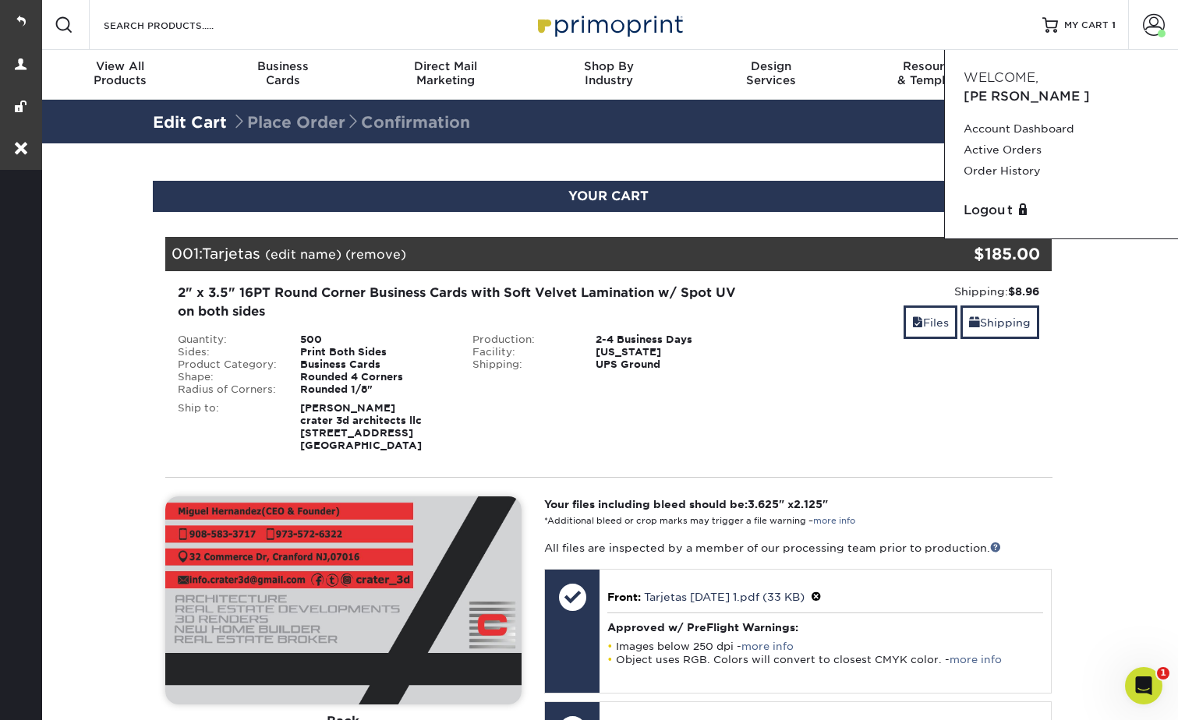
drag, startPoint x: 1024, startPoint y: 411, endPoint x: 1036, endPoint y: 409, distance: 11.8
click at [1025, 411] on div "Shipping: $8.96 Discount: - $0.00 Files Shipping" at bounding box center [903, 368] width 295 height 168
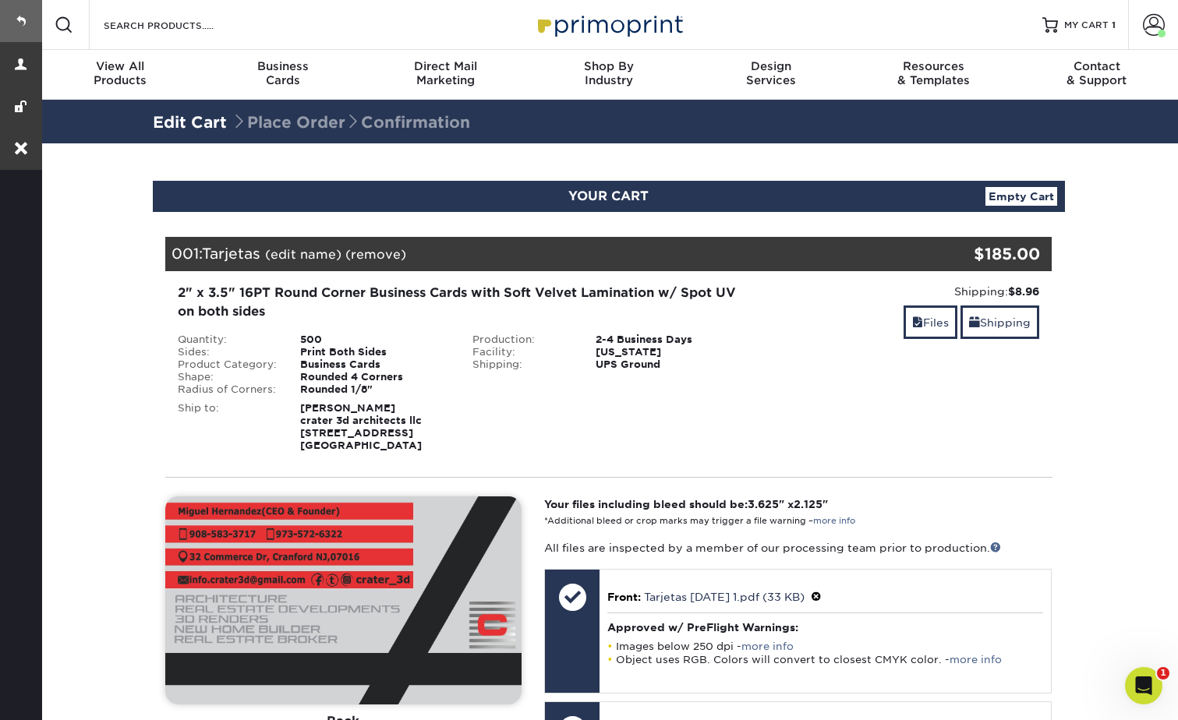
click at [25, 10] on link at bounding box center [21, 21] width 42 height 42
